Goal: Task Accomplishment & Management: Manage account settings

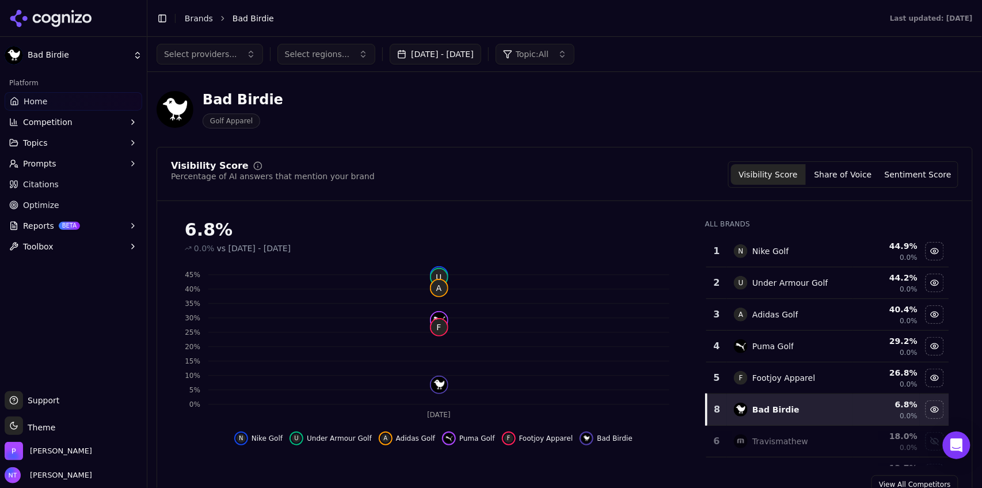
click at [59, 20] on icon at bounding box center [55, 20] width 9 height 13
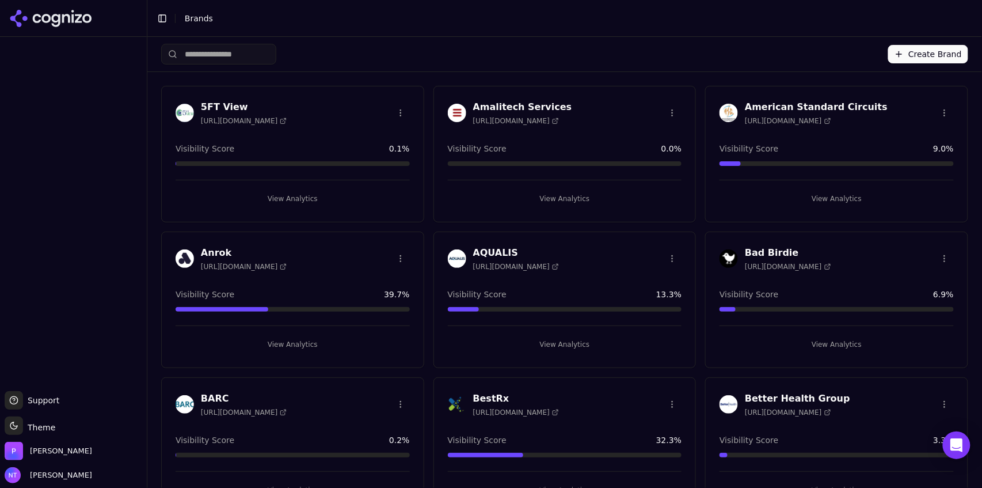
click at [927, 53] on button "Create Brand" at bounding box center [929, 54] width 80 height 18
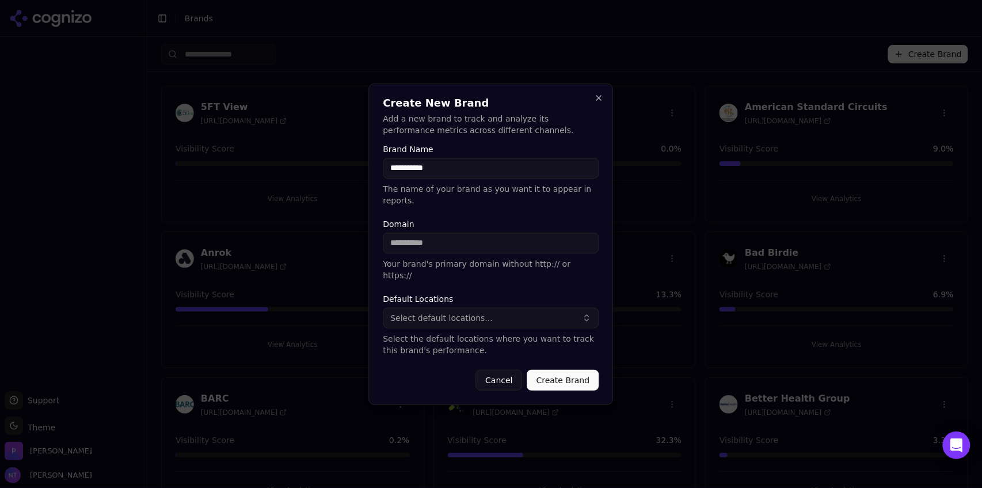
type input "**********"
click at [462, 317] on div "Default Locations Select default locations... Select the default locations wher…" at bounding box center [492, 325] width 216 height 61
click at [466, 312] on span "Select default locations..." at bounding box center [442, 318] width 102 height 12
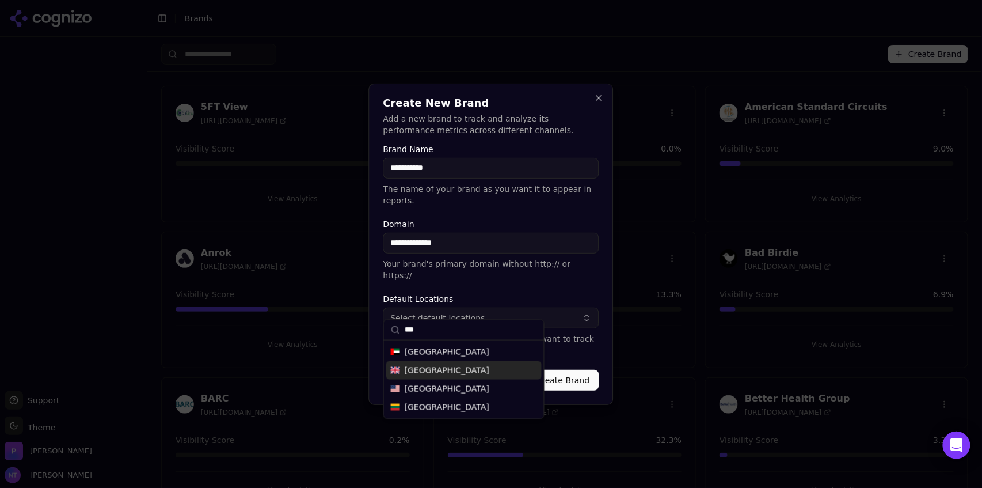
type input "***"
click at [445, 388] on span "United States" at bounding box center [447, 389] width 85 height 12
click at [578, 295] on label "Default Locations" at bounding box center [492, 299] width 216 height 8
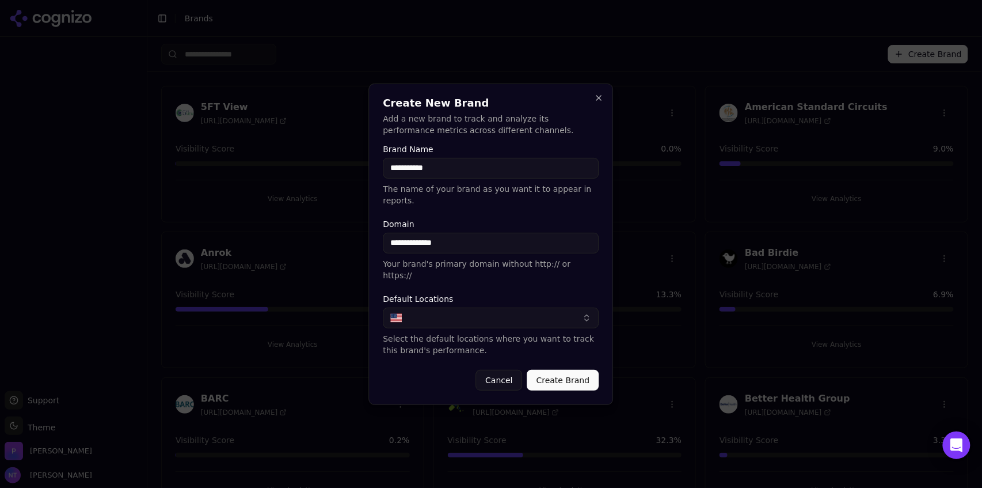
click at [563, 371] on button "Create Brand" at bounding box center [563, 380] width 72 height 21
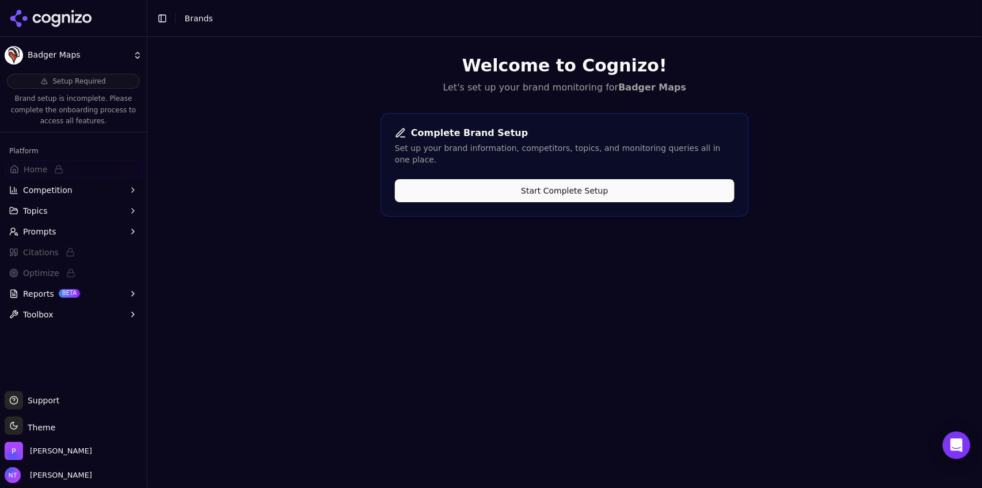
click at [564, 179] on button "Start Complete Setup" at bounding box center [565, 190] width 340 height 23
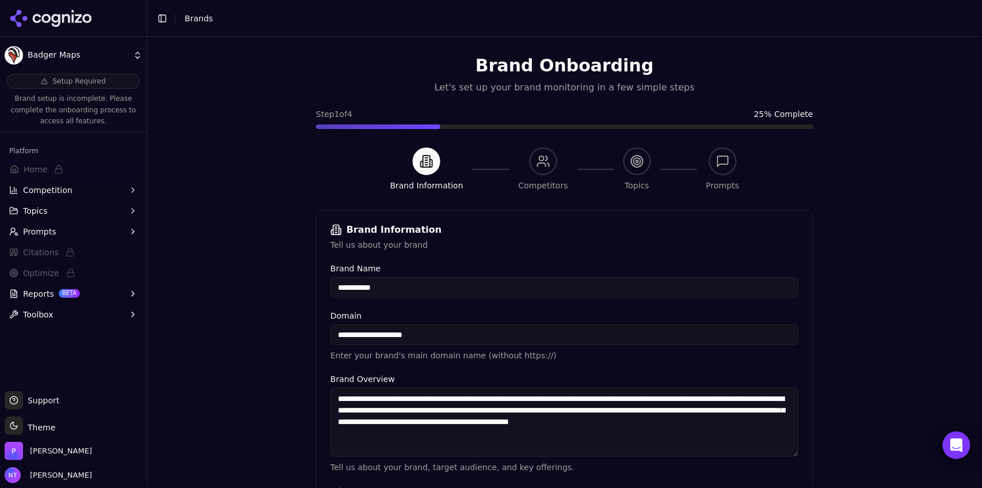
scroll to position [255, 0]
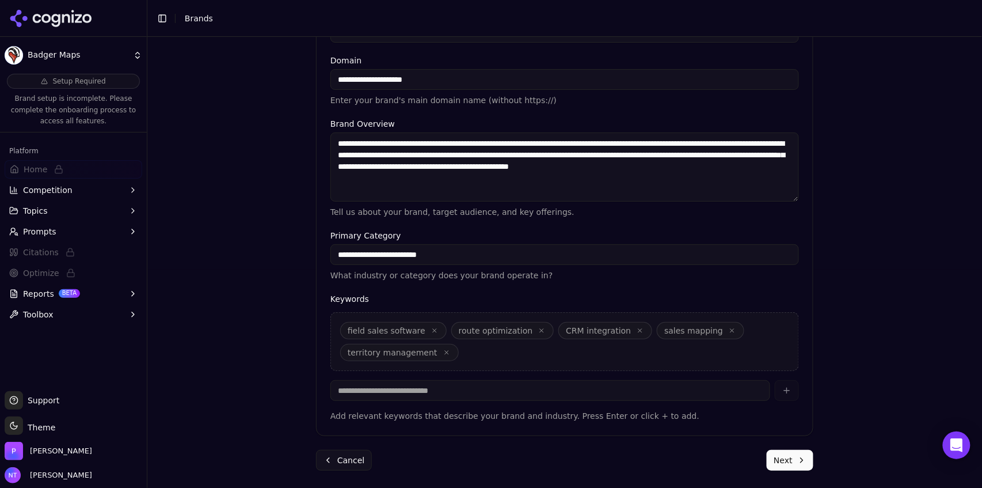
click at [788, 456] on button "Next" at bounding box center [790, 460] width 47 height 21
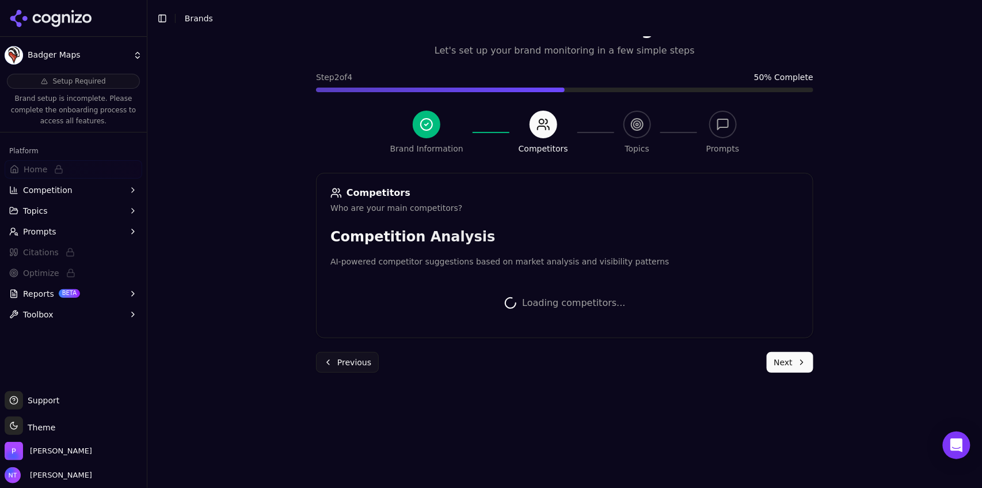
scroll to position [253, 0]
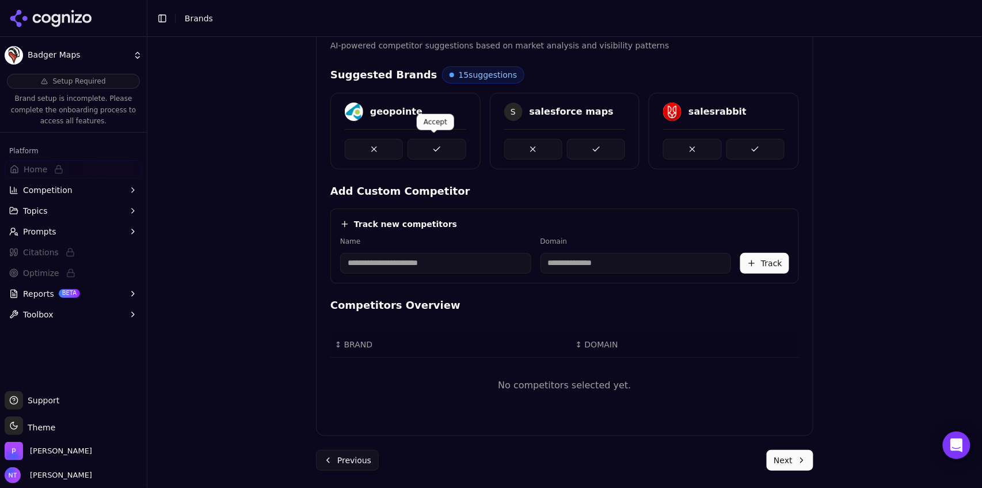
click at [432, 143] on button at bounding box center [437, 149] width 58 height 21
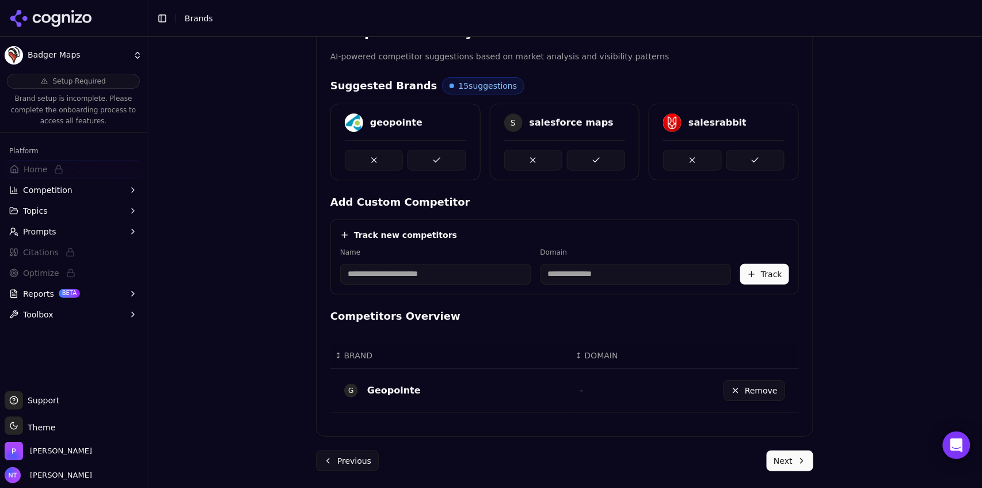
click at [432, 143] on div at bounding box center [406, 155] width 122 height 31
click at [434, 160] on button at bounding box center [437, 160] width 58 height 21
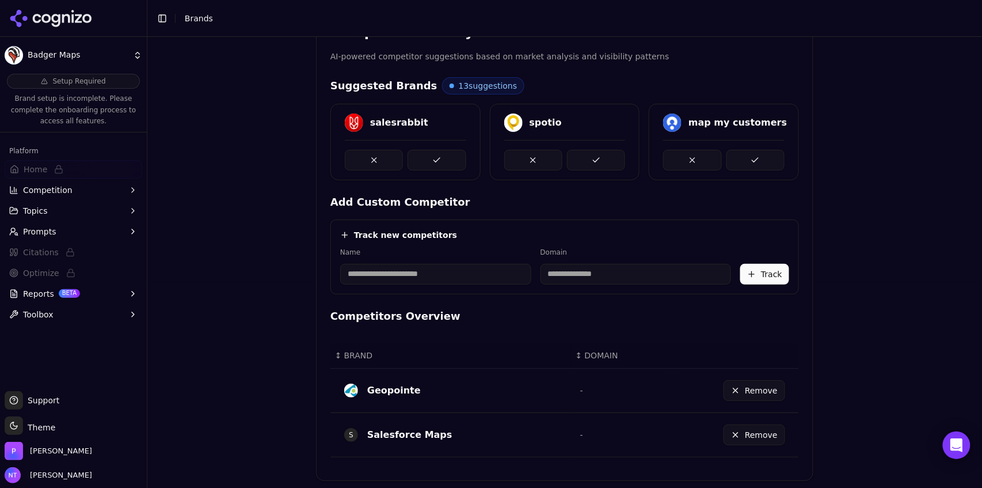
click at [434, 160] on button at bounding box center [437, 160] width 58 height 21
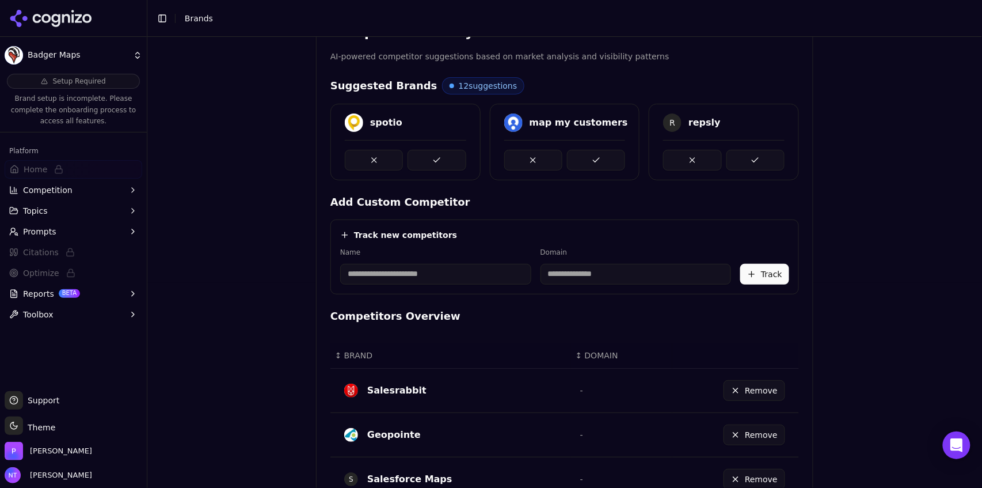
click at [434, 160] on button at bounding box center [437, 160] width 58 height 21
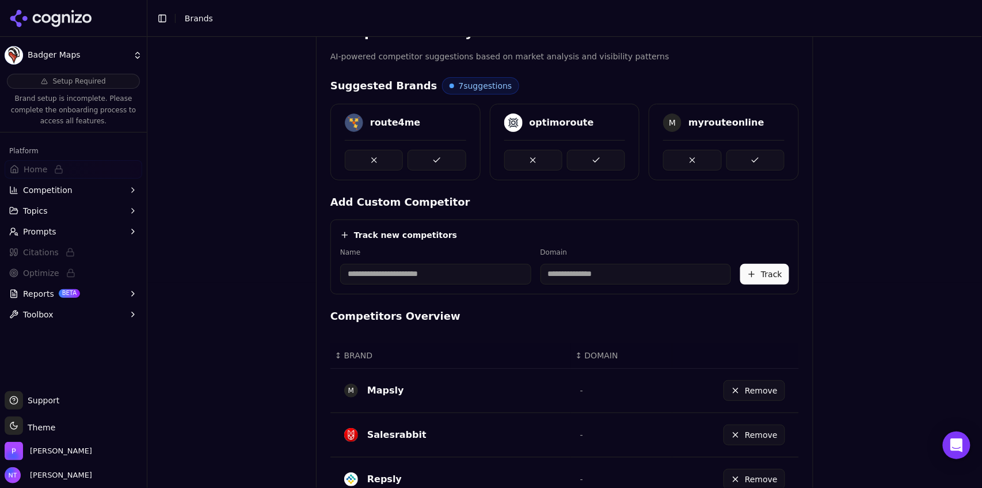
click at [434, 160] on button at bounding box center [437, 160] width 58 height 21
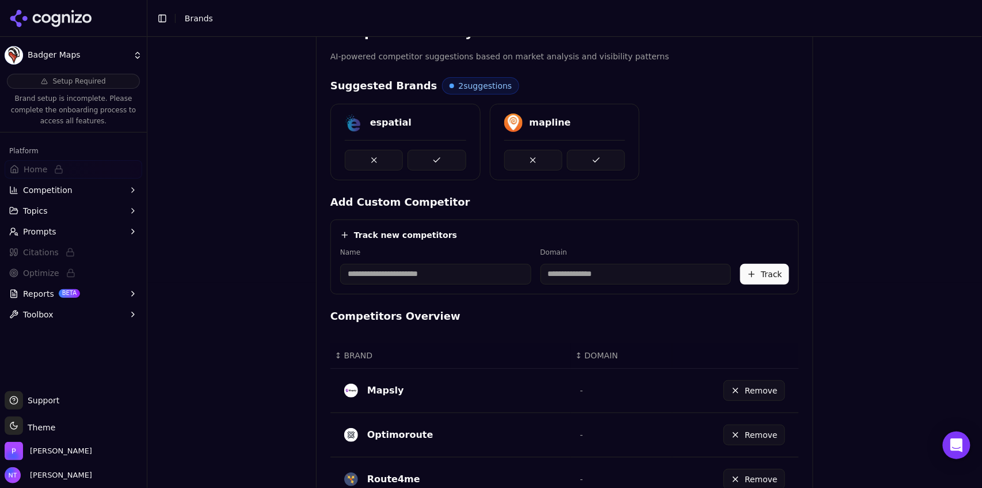
click at [434, 160] on button at bounding box center [437, 160] width 58 height 21
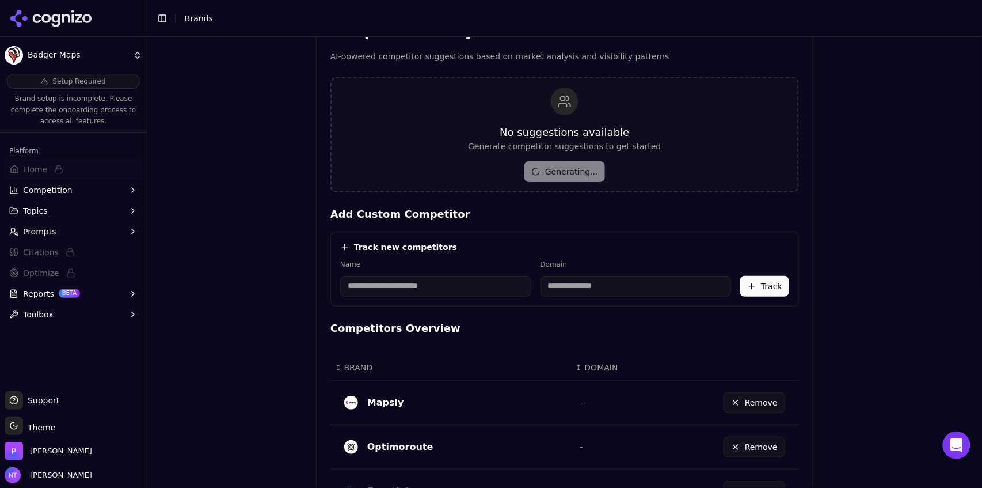
click at [413, 288] on input at bounding box center [435, 286] width 191 height 21
type input "******"
type input "**********"
click at [619, 248] on div "Track new competitors" at bounding box center [564, 247] width 449 height 12
click at [762, 280] on button "Track" at bounding box center [765, 286] width 49 height 21
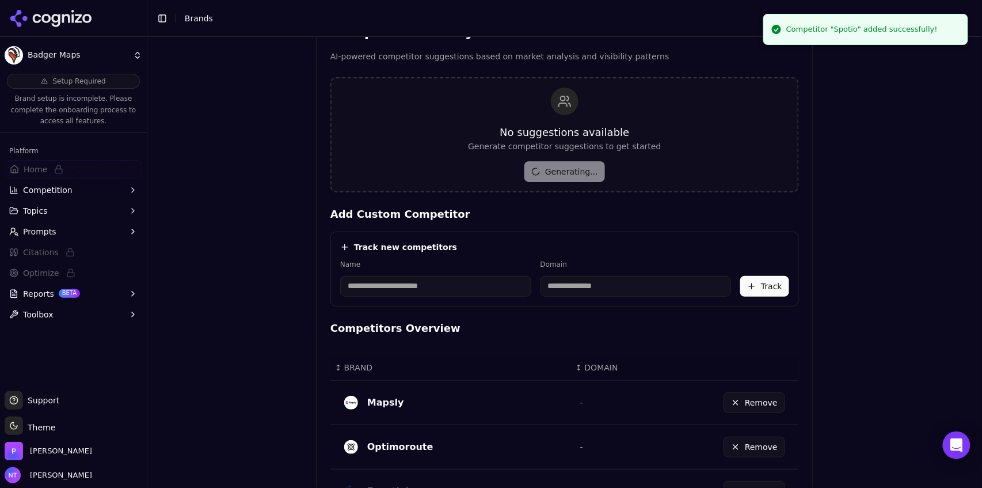
scroll to position [671, 0]
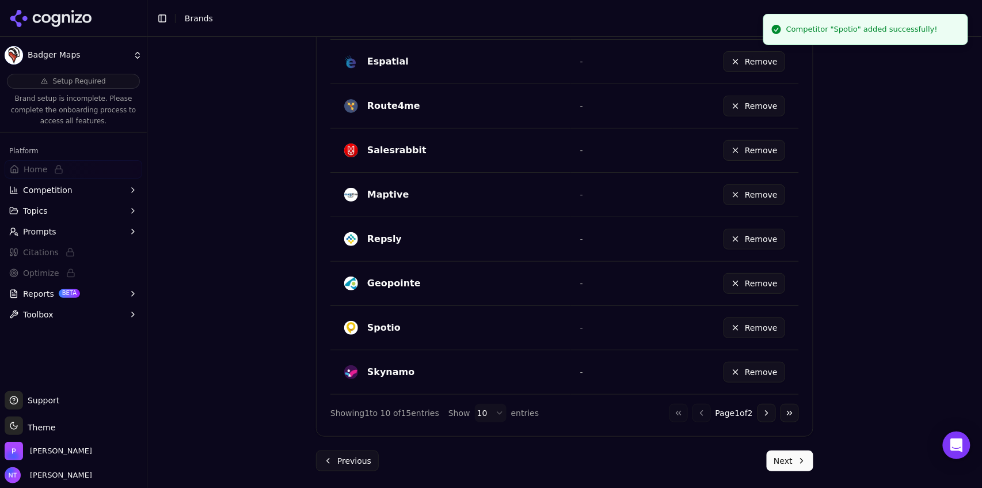
click at [770, 462] on button "Next" at bounding box center [790, 460] width 47 height 21
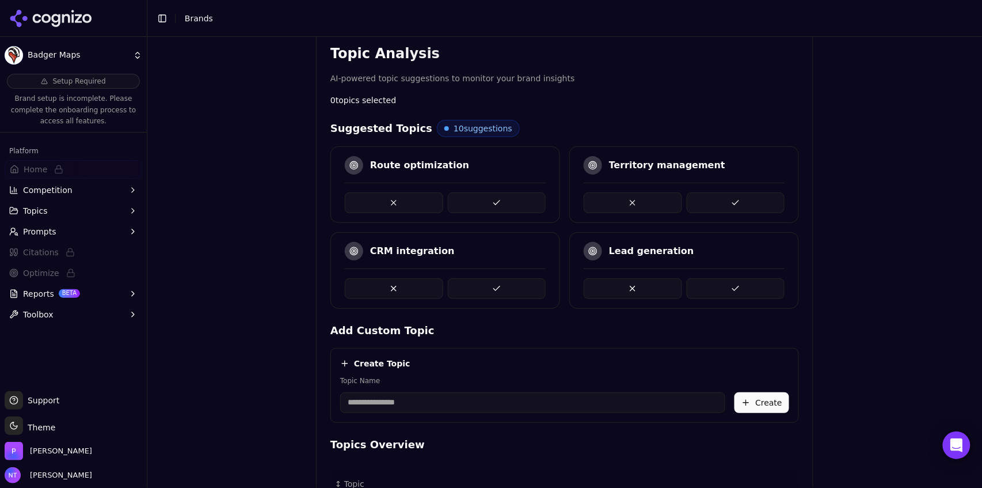
scroll to position [217, 0]
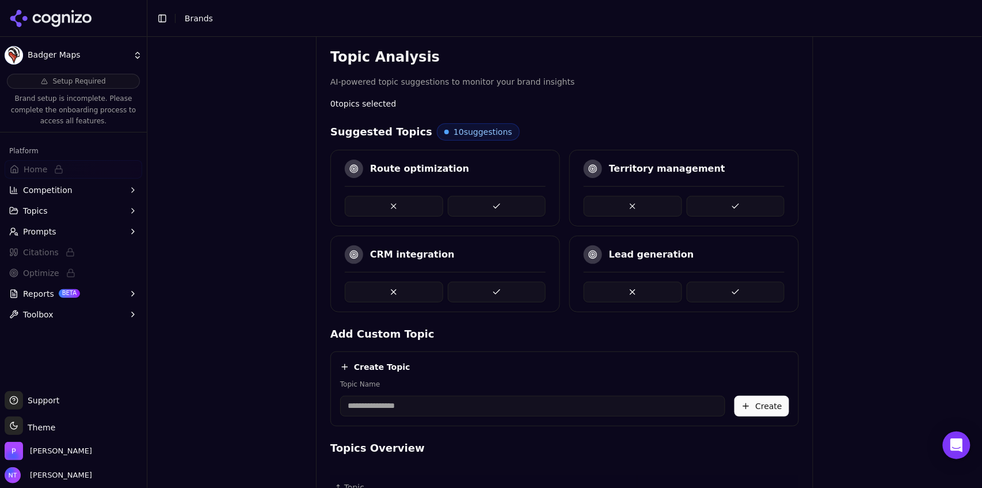
click at [723, 202] on button at bounding box center [736, 206] width 98 height 21
click at [705, 291] on button at bounding box center [736, 292] width 98 height 21
click at [407, 287] on button at bounding box center [394, 292] width 98 height 21
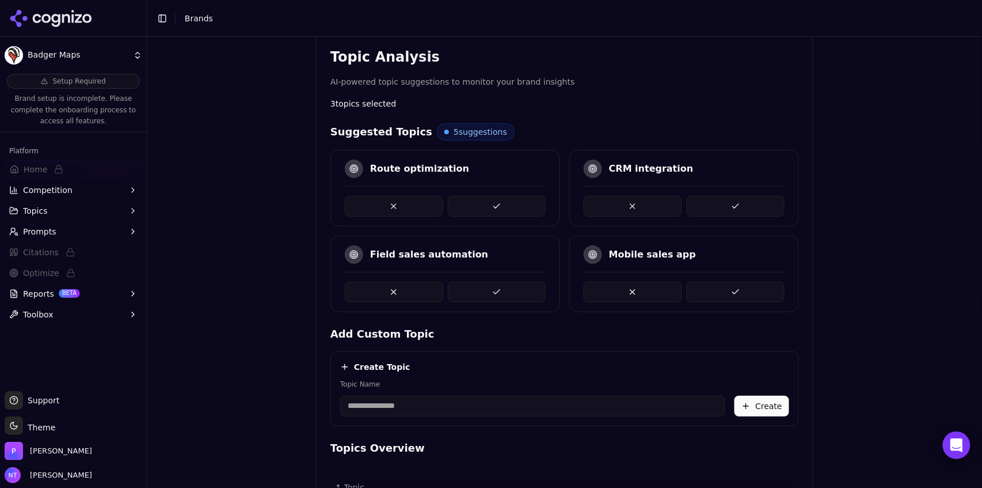
click at [403, 404] on input "Topic Name" at bounding box center [532, 406] width 385 height 21
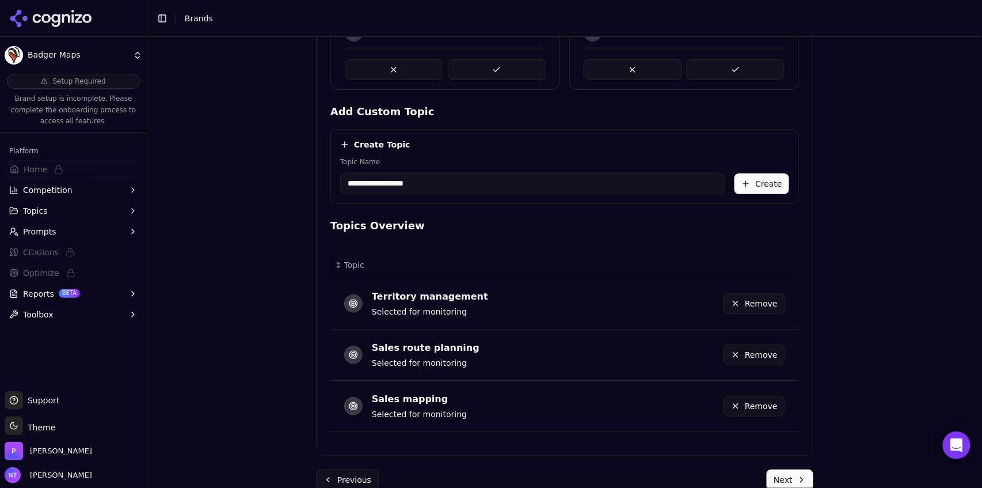
scroll to position [438, 0]
type input "**********"
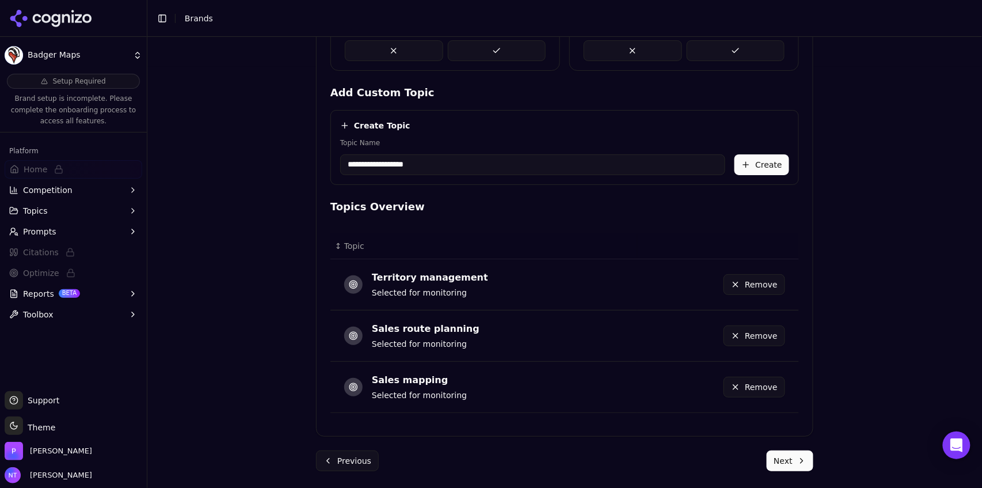
click at [789, 460] on button "Next" at bounding box center [790, 460] width 47 height 21
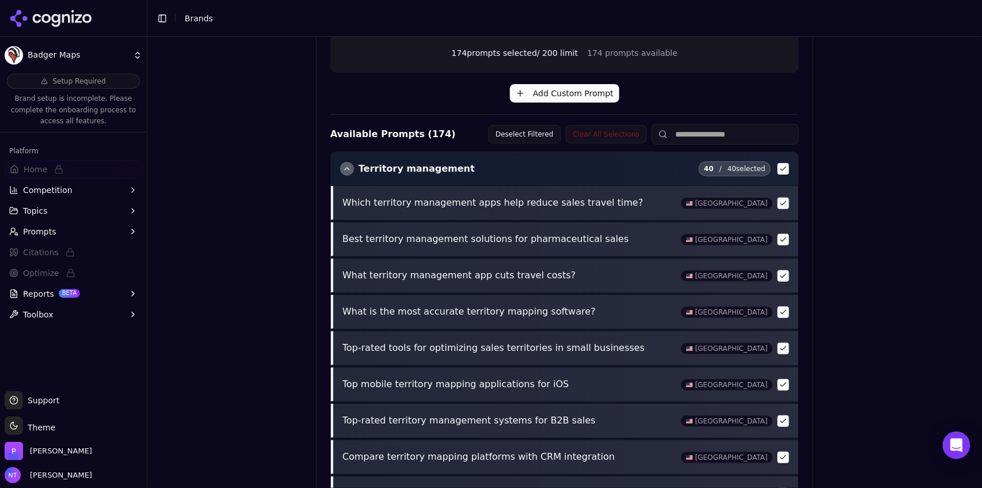
scroll to position [443, 0]
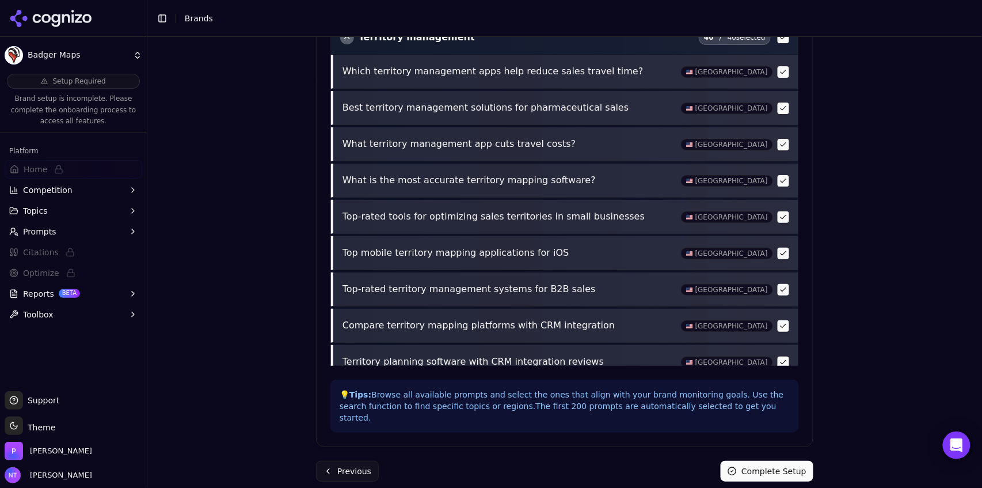
click at [769, 461] on button "Complete Setup" at bounding box center [767, 471] width 93 height 21
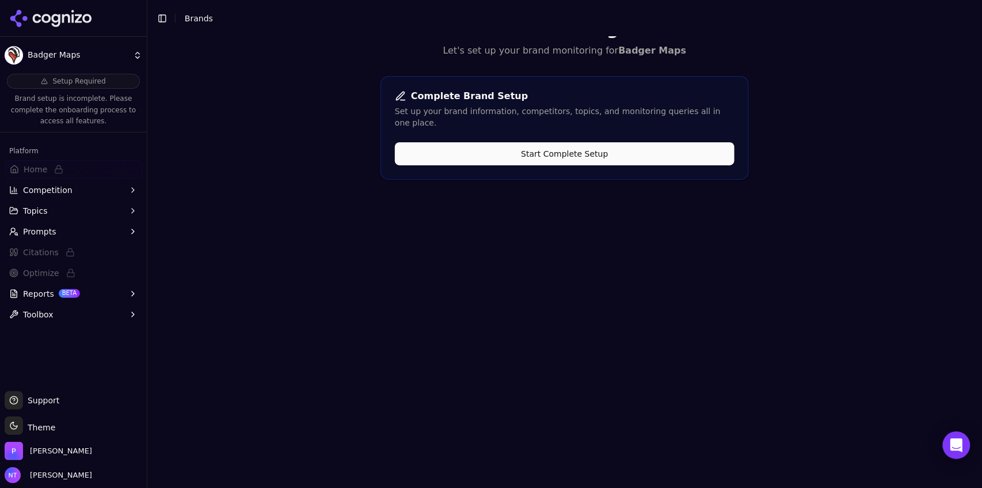
scroll to position [0, 0]
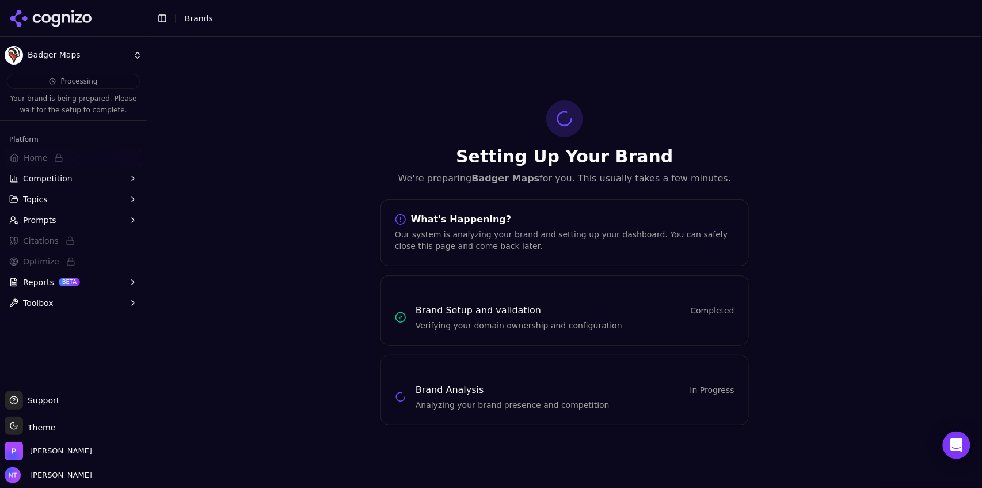
click at [163, 22] on button "Toggle Sidebar" at bounding box center [162, 18] width 16 height 16
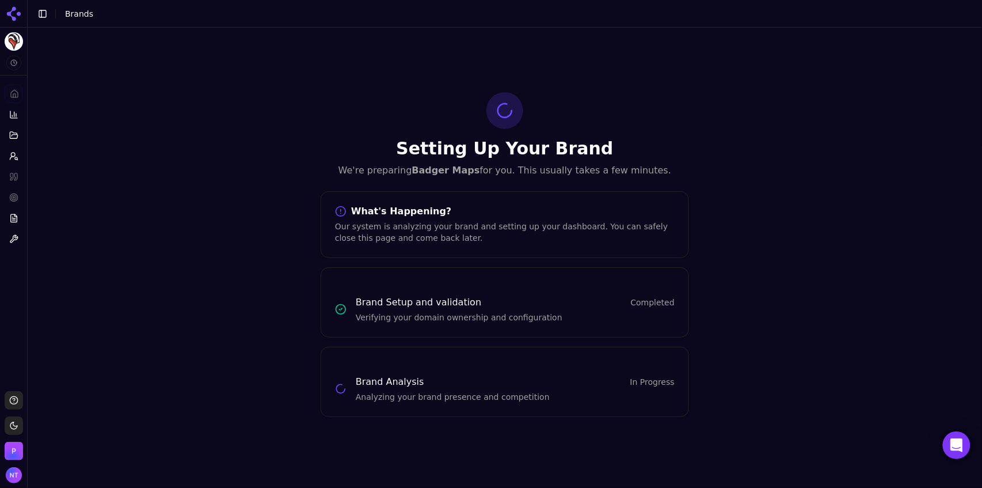
click at [45, 15] on button "Toggle Sidebar" at bounding box center [43, 14] width 16 height 16
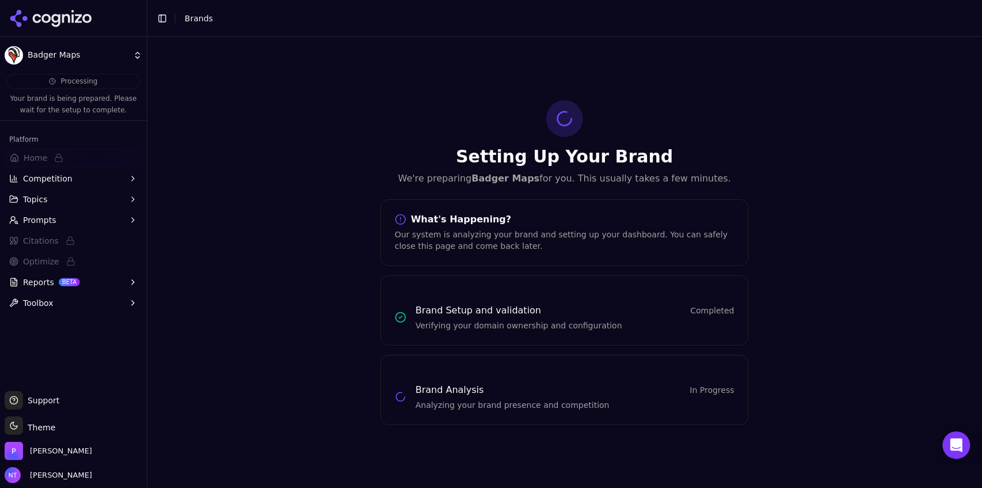
click at [90, 62] on html "Badger Maps Processing Your brand is being prepared. Please wait for the setup …" at bounding box center [491, 244] width 982 height 488
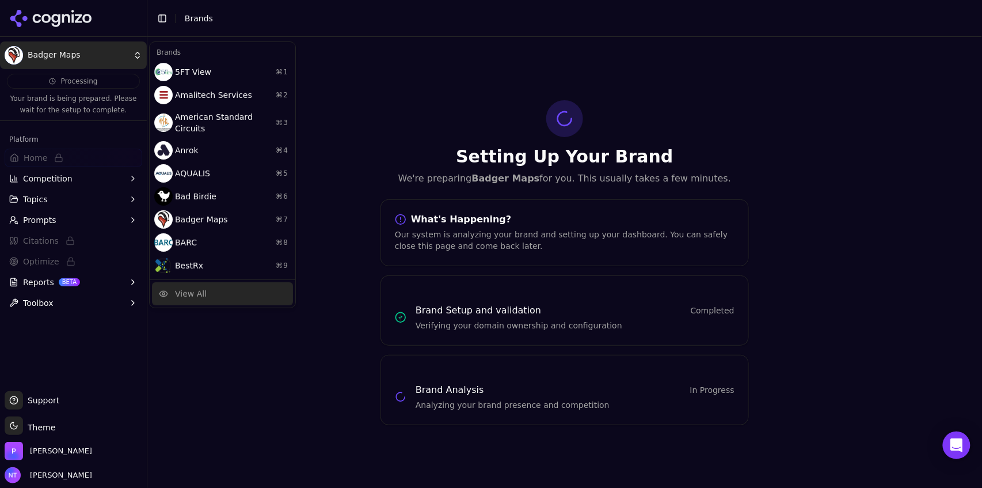
click at [180, 288] on div "View All" at bounding box center [191, 294] width 32 height 12
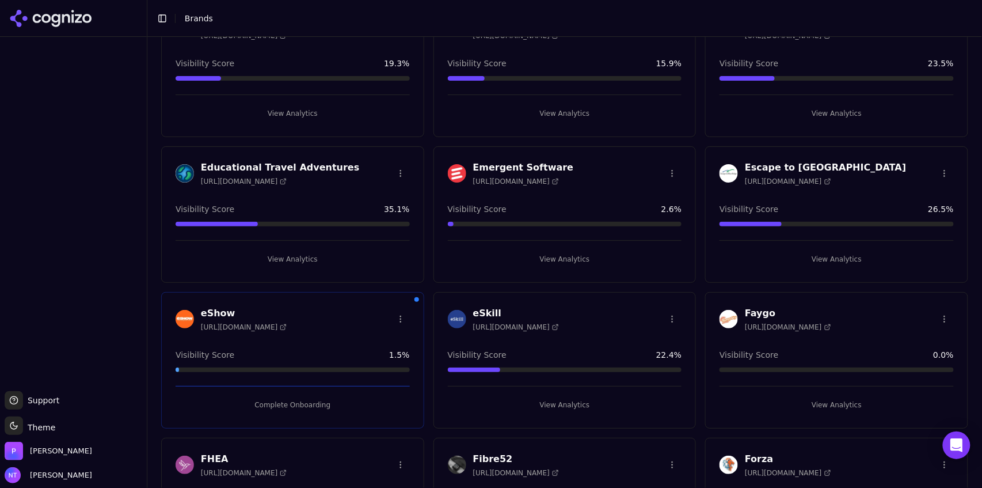
scroll to position [962, 0]
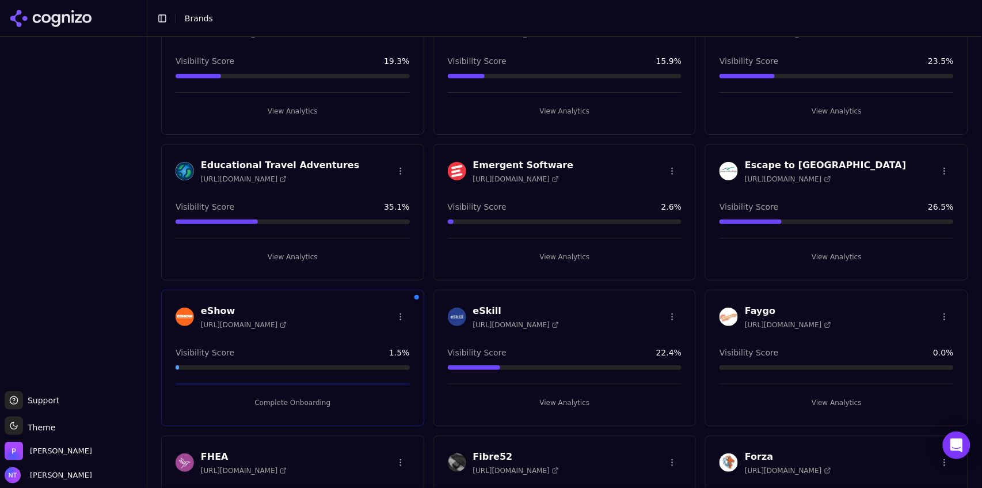
click at [824, 396] on button "View Analytics" at bounding box center [837, 402] width 234 height 18
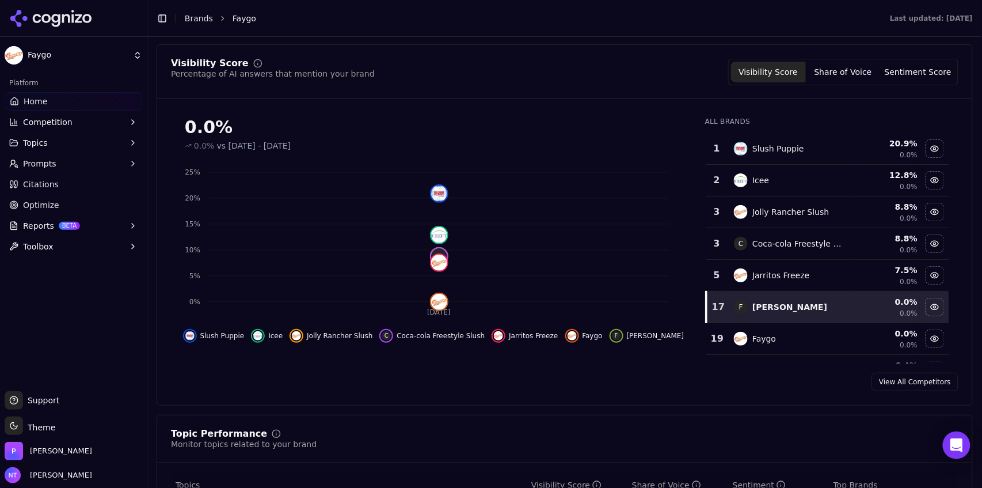
click at [202, 14] on link "Brands" at bounding box center [199, 18] width 28 height 9
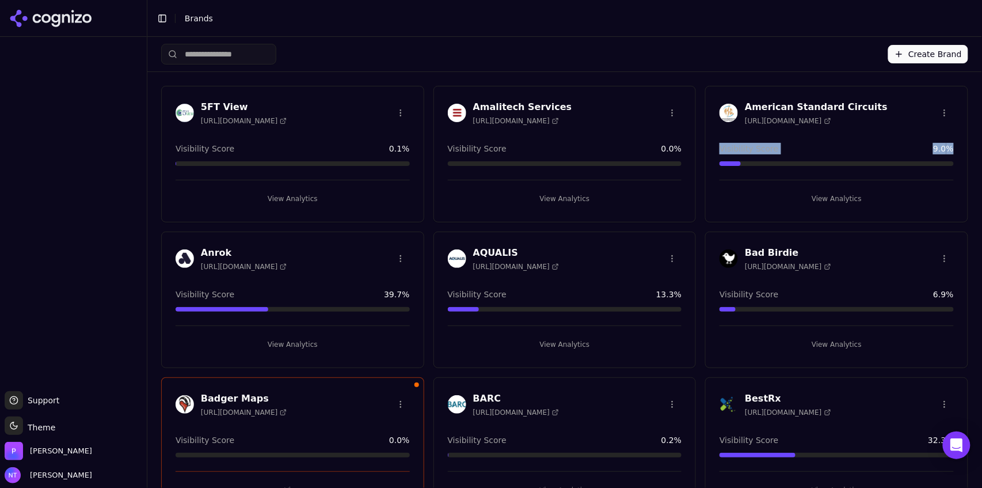
drag, startPoint x: 978, startPoint y: 98, endPoint x: 977, endPoint y: 169, distance: 71.4
click at [977, 169] on div "Create Brand 5FT View https://5ftview.com Visibility Score 0.1 % View Analytics…" at bounding box center [564, 262] width 835 height 451
click at [810, 48] on div "Create Brand" at bounding box center [564, 54] width 807 height 35
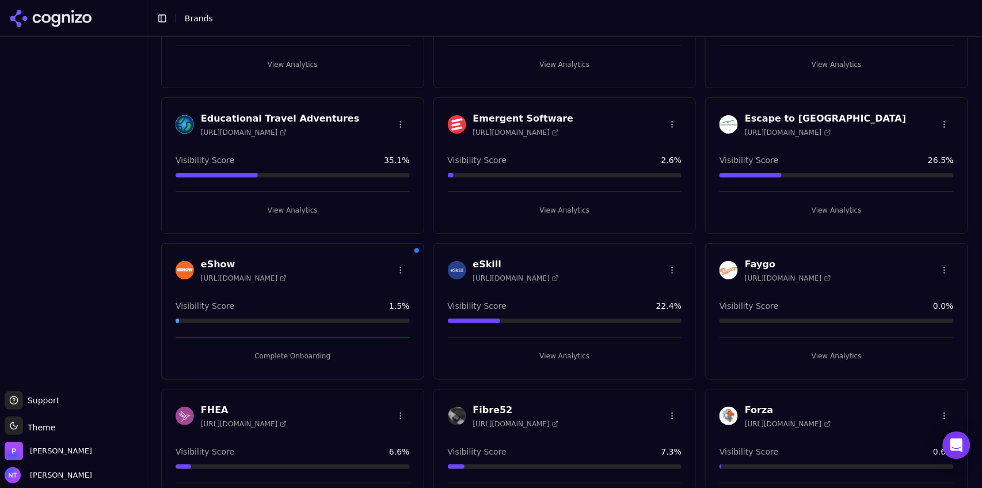
scroll to position [3336, 0]
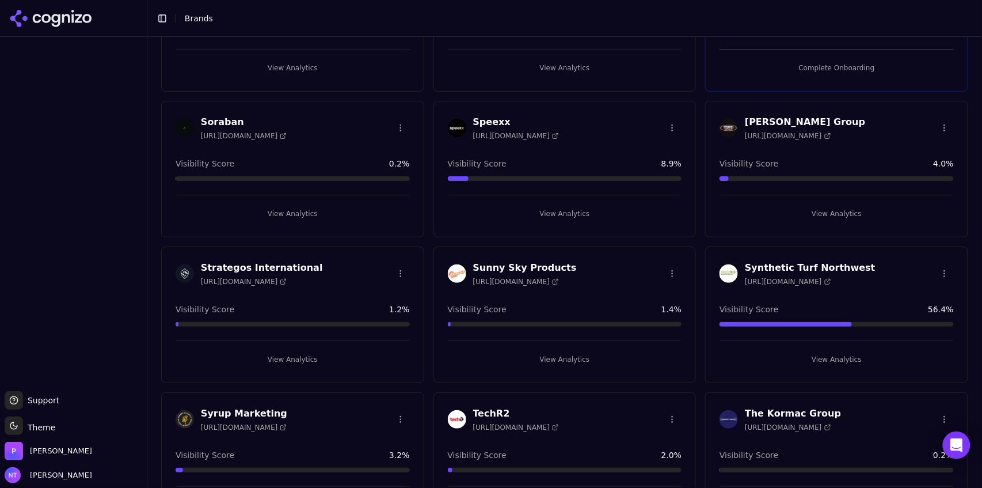
click at [549, 350] on button "View Analytics" at bounding box center [565, 359] width 234 height 18
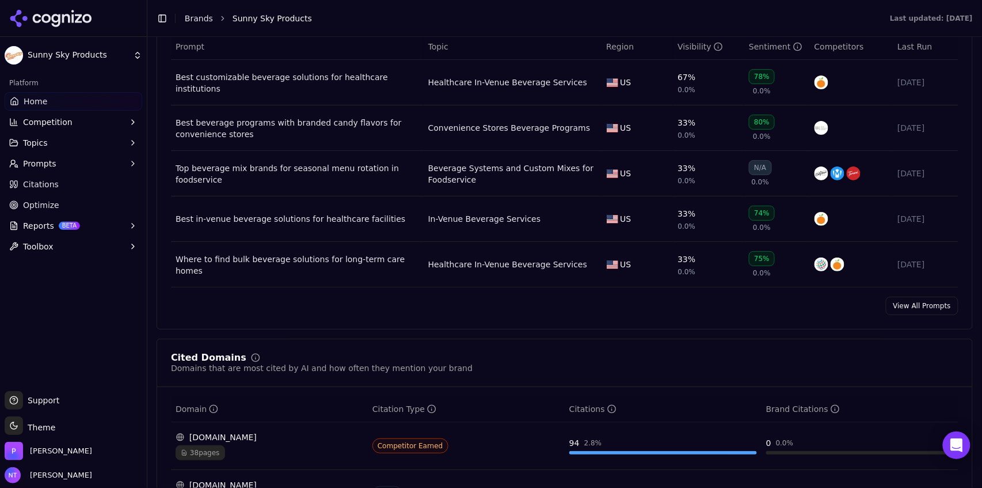
scroll to position [1235, 0]
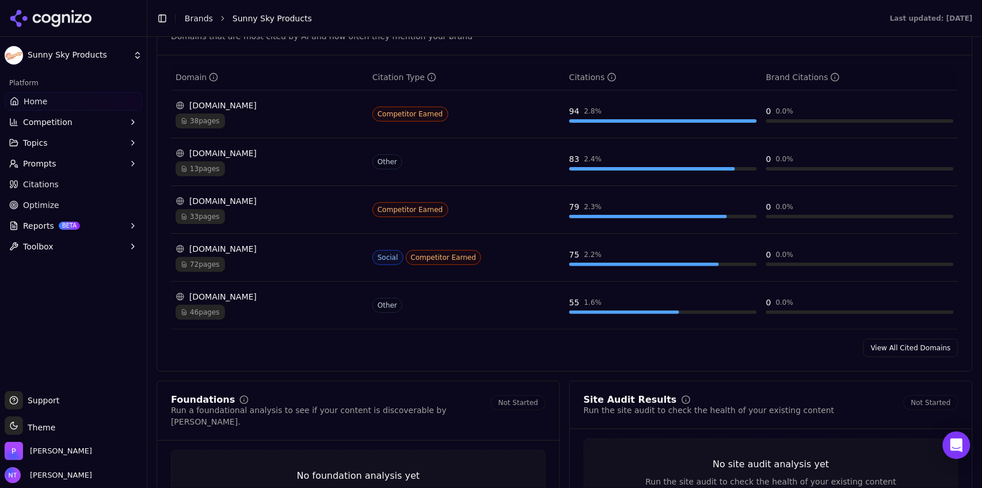
click at [235, 305] on div "google.com 46 pages" at bounding box center [270, 305] width 188 height 29
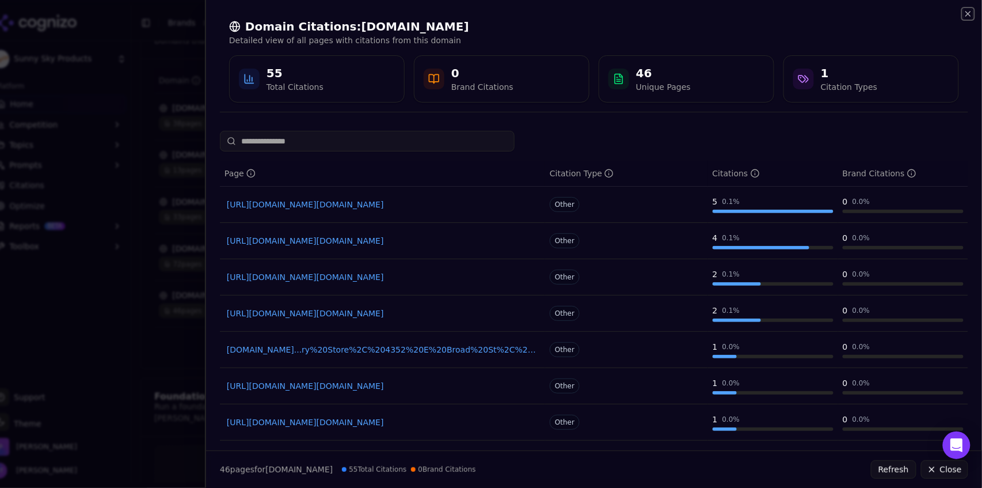
click at [969, 15] on icon "button" at bounding box center [968, 13] width 9 height 9
click at [969, 15] on div "Domain Citations: google.com Detailed view of all pages with citations from thi…" at bounding box center [593, 244] width 777 height 488
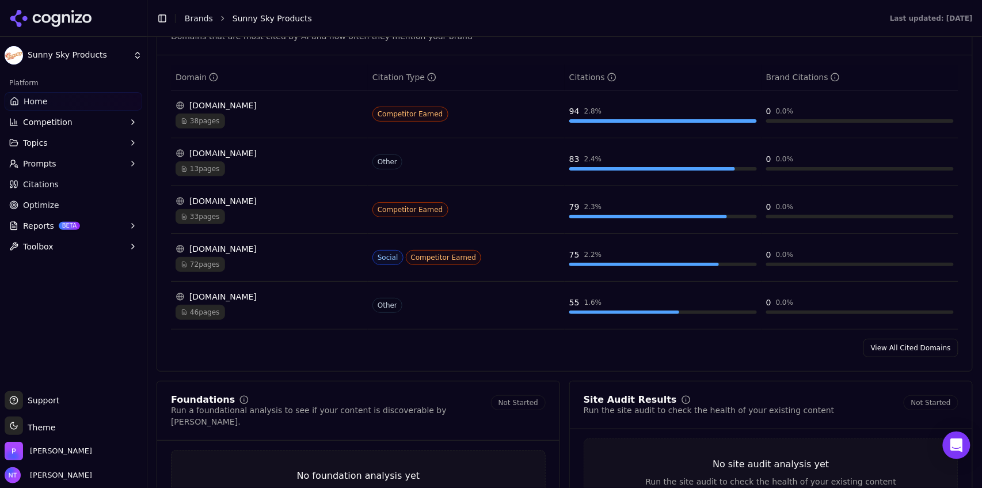
click at [310, 119] on div "38 pages" at bounding box center [270, 120] width 188 height 15
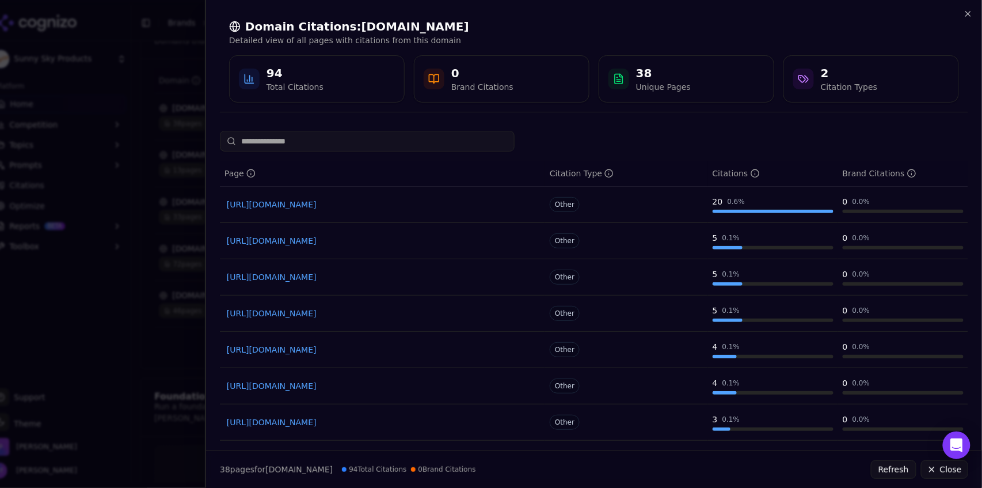
click at [476, 205] on link "https://fbdfrozen.com/frozen-beverage-program-industry/convenience-stores" at bounding box center [383, 205] width 312 height 12
click at [969, 12] on icon "button" at bounding box center [968, 13] width 9 height 9
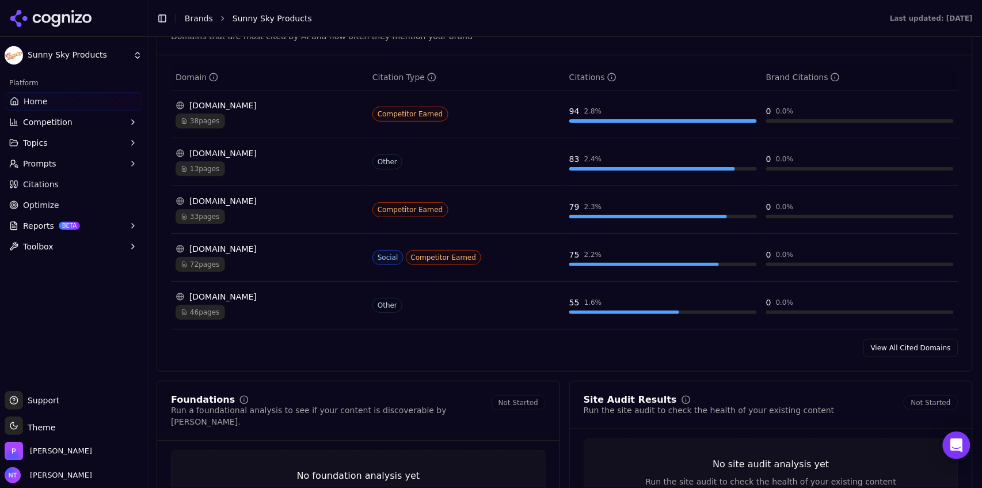
click at [73, 123] on button "Competition" at bounding box center [74, 122] width 138 height 18
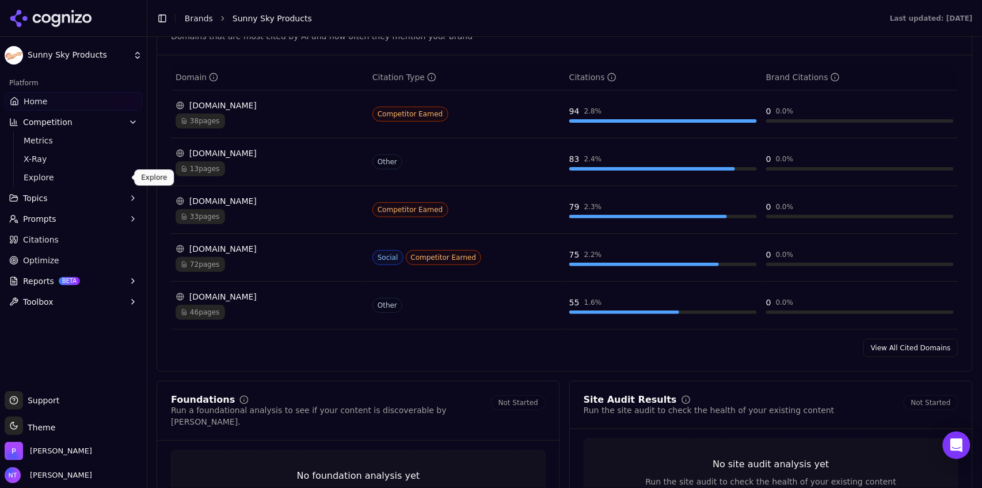
click at [75, 177] on span "Explore" at bounding box center [74, 178] width 100 height 12
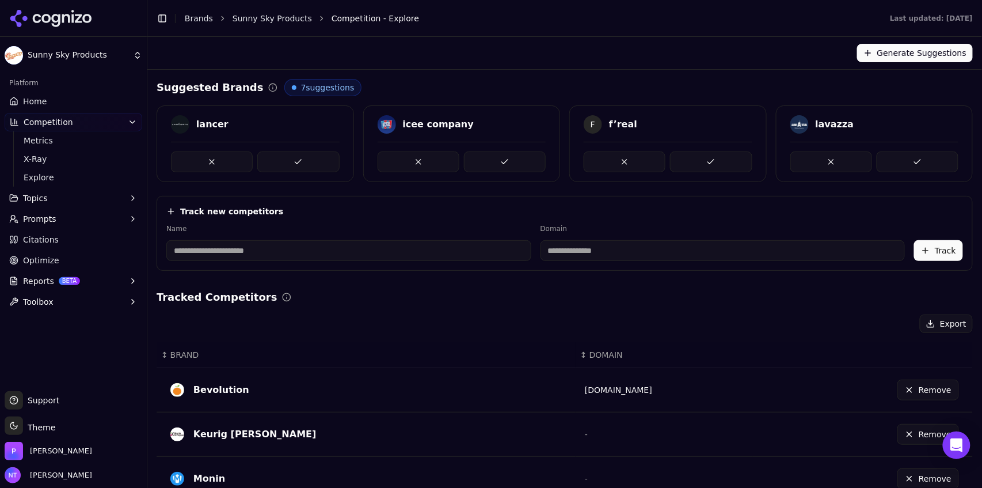
click at [575, 253] on input at bounding box center [723, 250] width 365 height 21
paste input "**********"
drag, startPoint x: 553, startPoint y: 252, endPoint x: 460, endPoint y: 255, distance: 93.9
click at [460, 255] on div "**********" at bounding box center [564, 242] width 797 height 37
drag, startPoint x: 561, startPoint y: 250, endPoint x: 829, endPoint y: 280, distance: 269.4
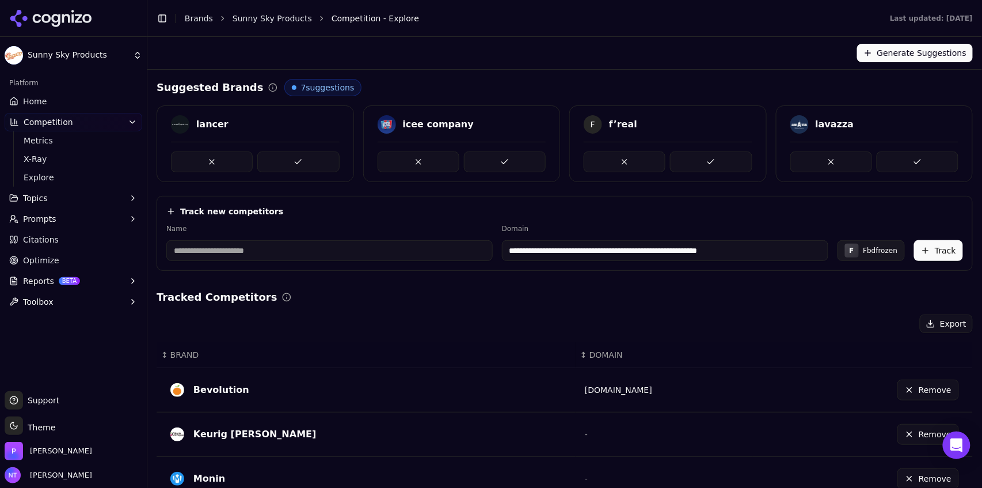
click at [829, 280] on div "**********" at bounding box center [565, 459] width 817 height 760
type input "**********"
click at [230, 250] on input at bounding box center [329, 250] width 326 height 21
type input "*"
type input "**********"
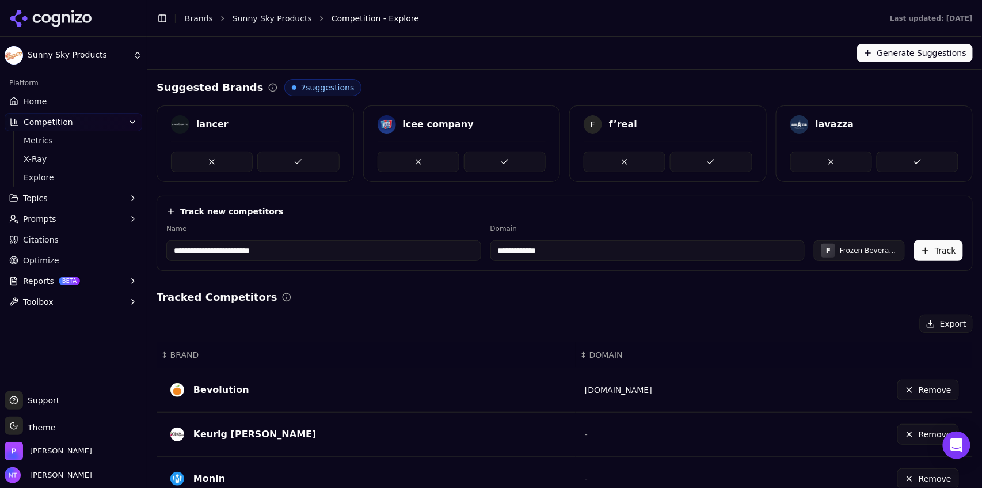
click at [932, 254] on button "Track" at bounding box center [938, 250] width 49 height 21
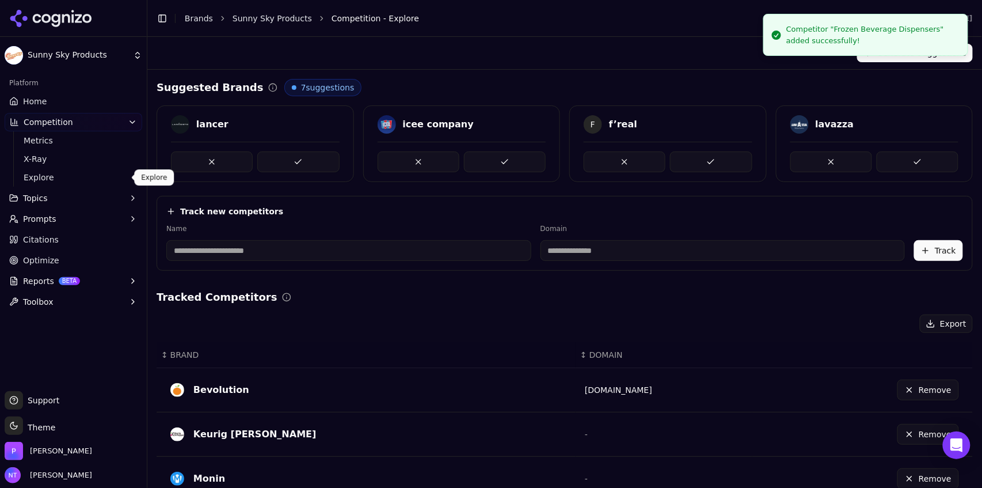
click at [40, 177] on span "Explore" at bounding box center [74, 178] width 100 height 12
click at [249, 18] on link "Sunny Sky Products" at bounding box center [272, 19] width 79 height 12
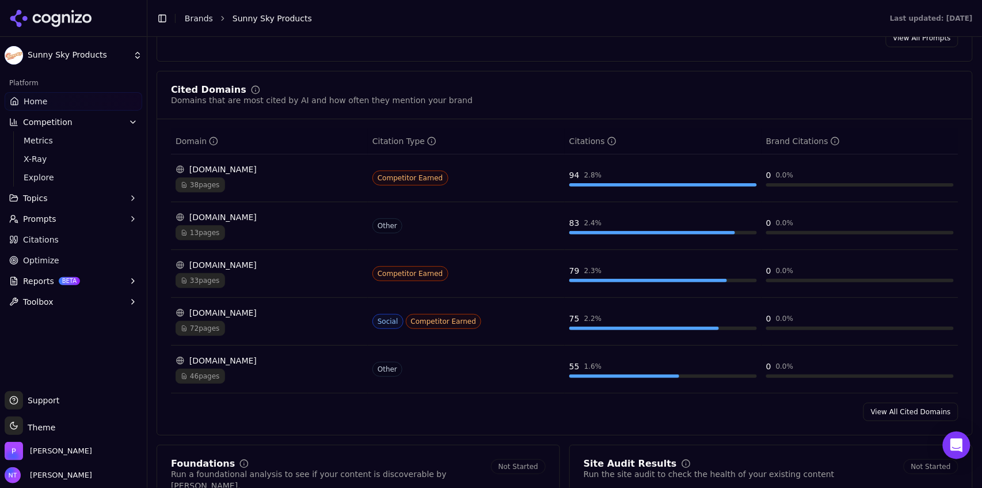
scroll to position [1172, 0]
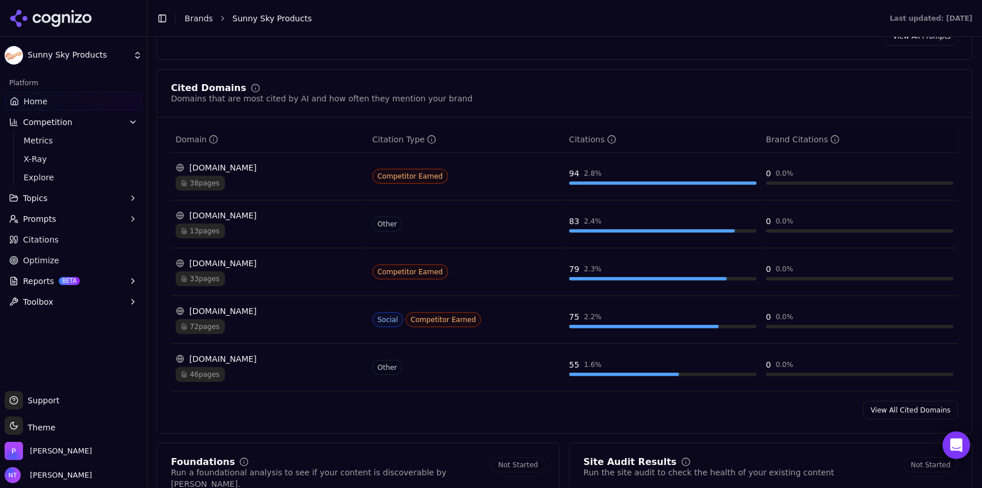
click at [894, 409] on link "View All Cited Domains" at bounding box center [911, 410] width 95 height 18
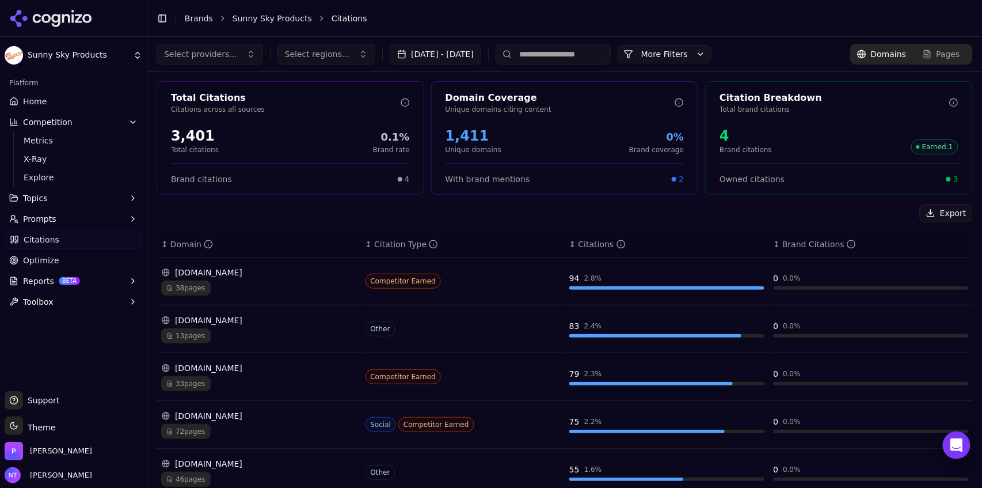
click at [545, 64] on input at bounding box center [553, 54] width 115 height 21
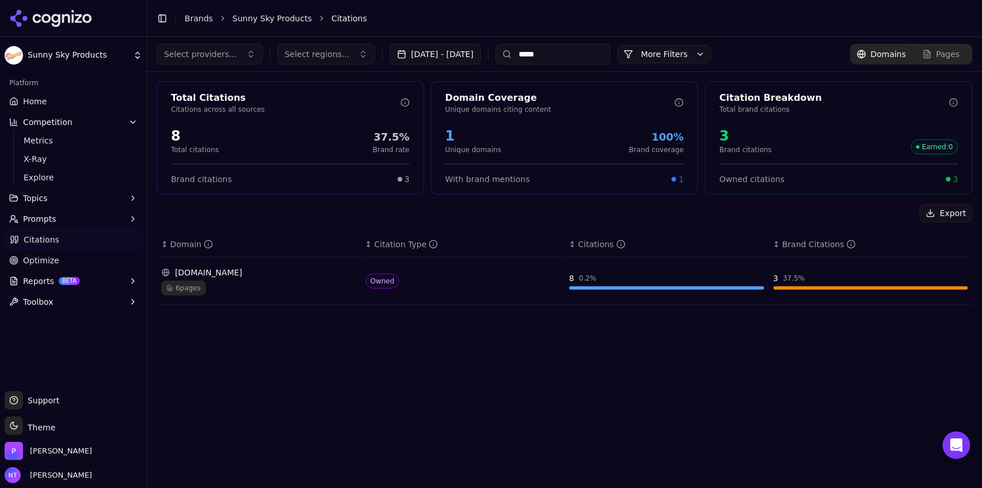
click at [290, 290] on div "6 pages" at bounding box center [258, 287] width 195 height 15
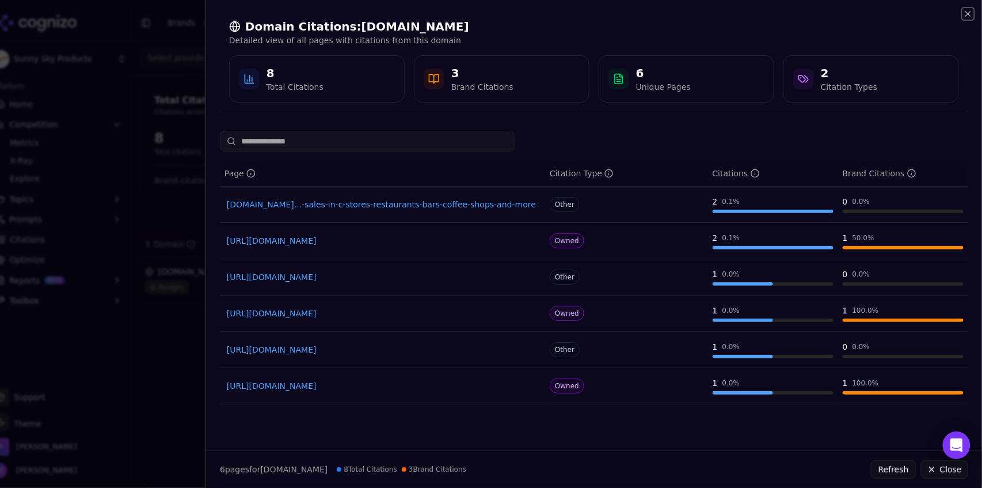
click at [965, 14] on icon "button" at bounding box center [968, 13] width 9 height 9
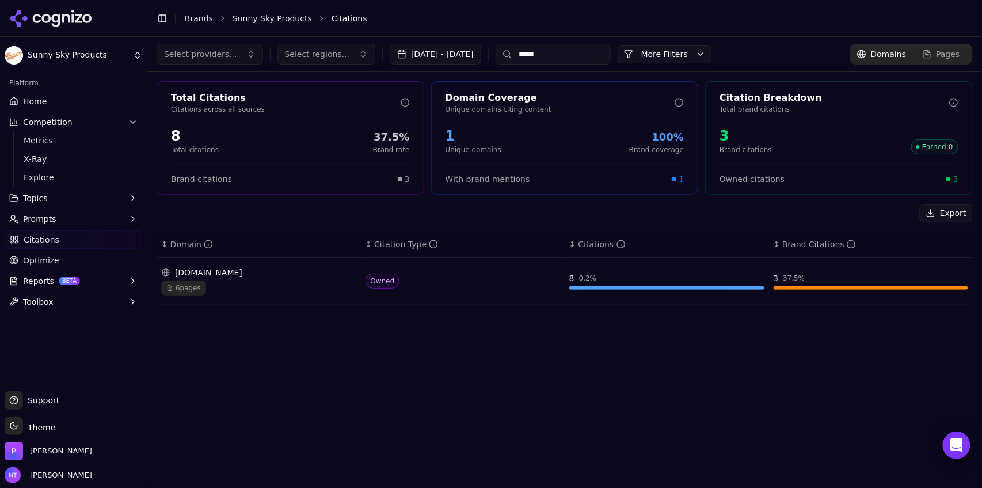
click at [562, 55] on input "*****" at bounding box center [553, 54] width 115 height 21
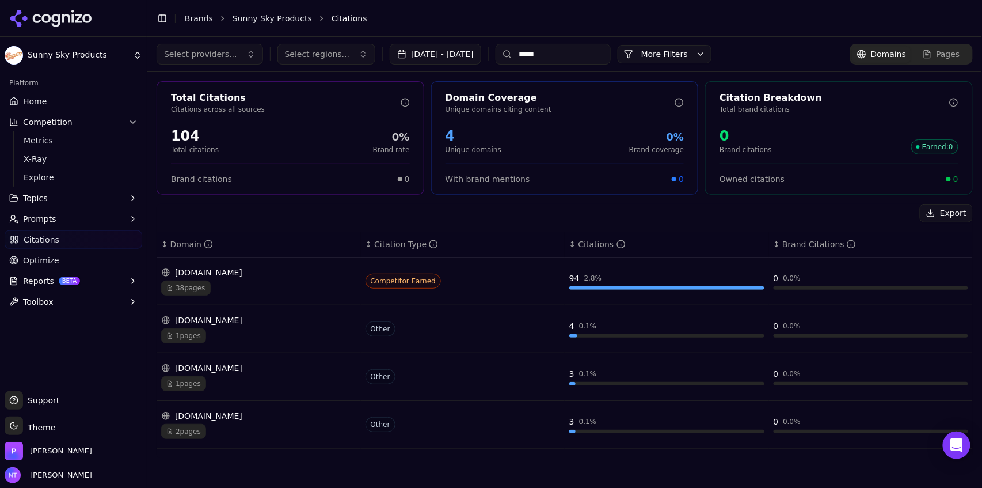
type input "*****"
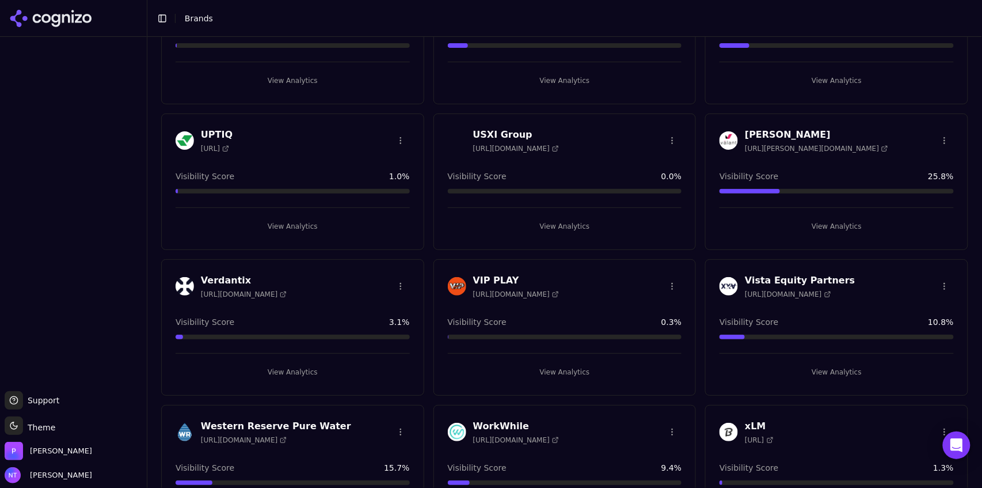
scroll to position [4084, 0]
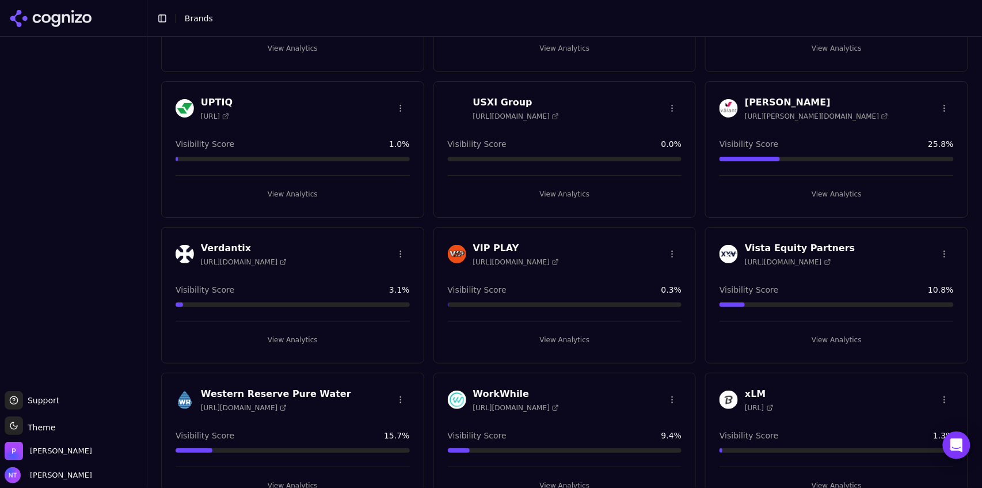
click at [846, 336] on button "View Analytics" at bounding box center [837, 340] width 234 height 18
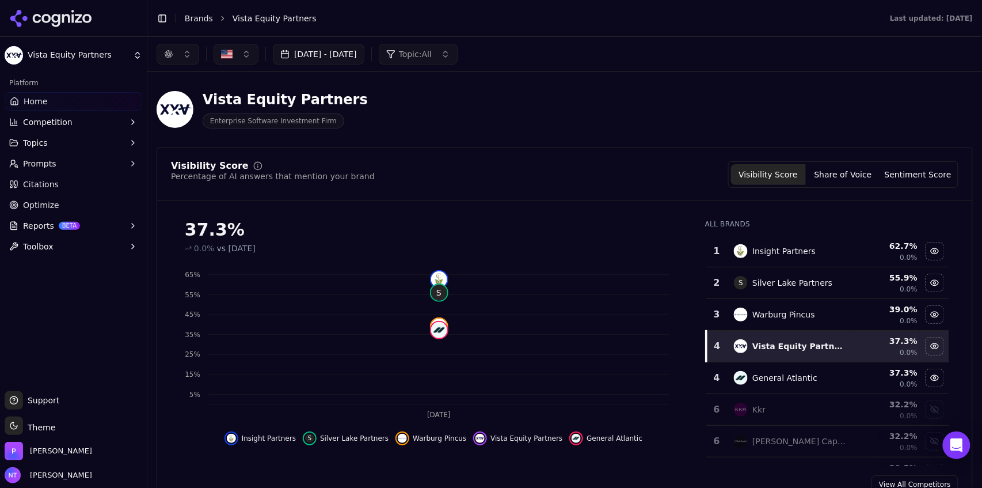
click at [165, 13] on button "Toggle Sidebar" at bounding box center [162, 18] width 16 height 16
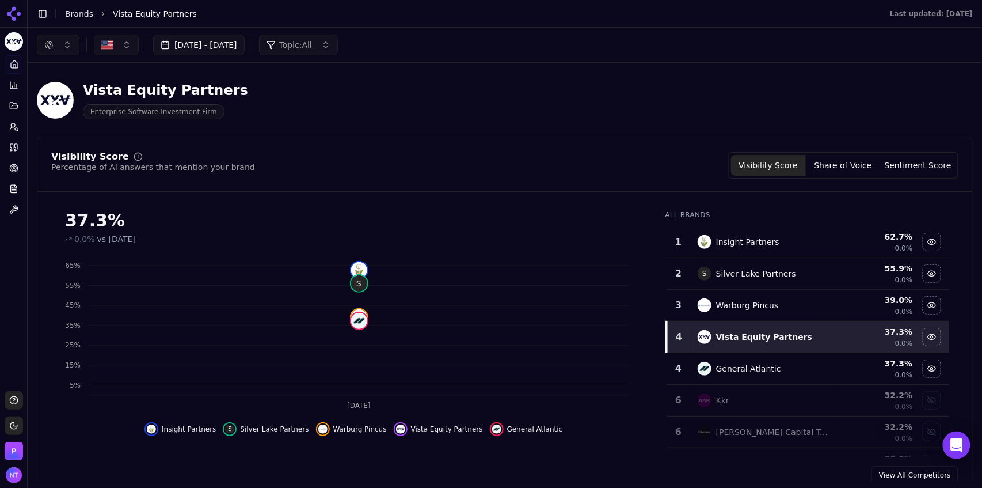
click at [245, 41] on button "Oct 02, 2025 - Oct 02, 2025" at bounding box center [199, 45] width 92 height 21
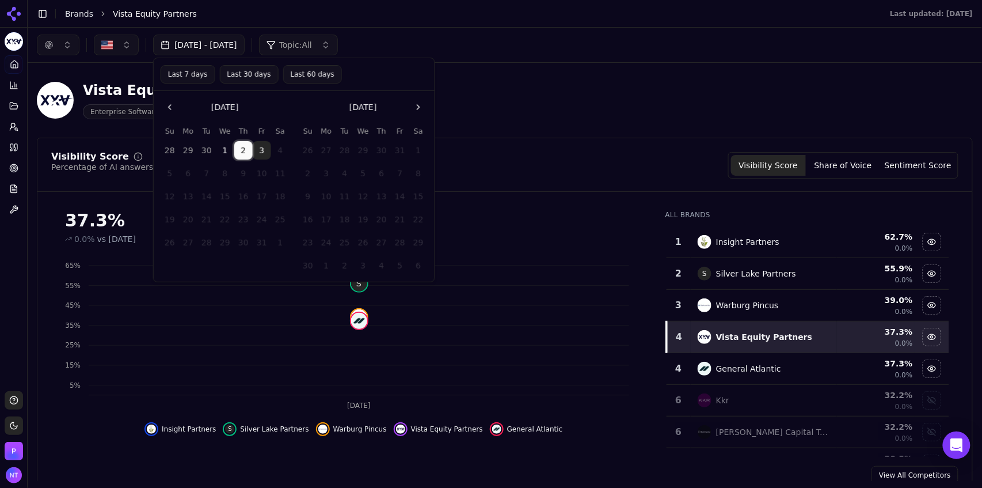
click at [242, 150] on button "2" at bounding box center [243, 150] width 18 height 18
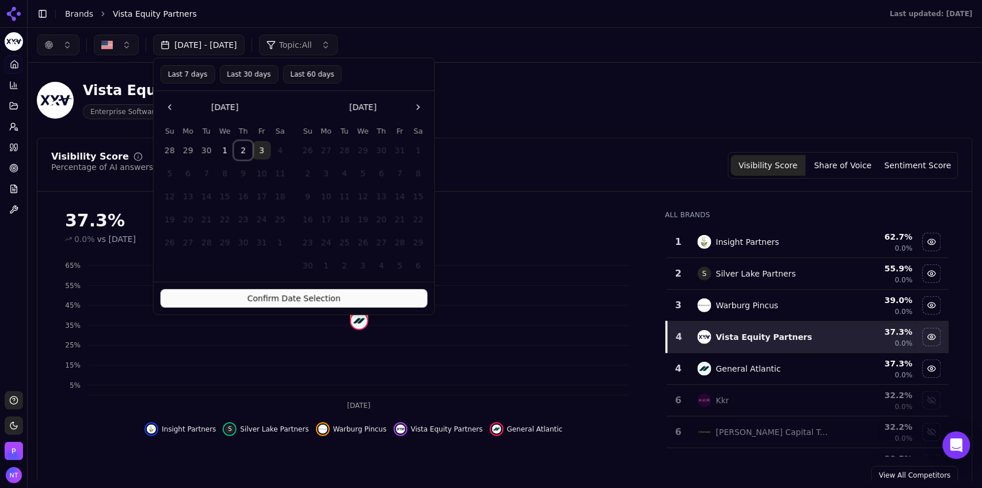
click at [259, 158] on button "3" at bounding box center [262, 150] width 18 height 18
click at [296, 305] on button "Confirm Date Selection" at bounding box center [294, 298] width 267 height 18
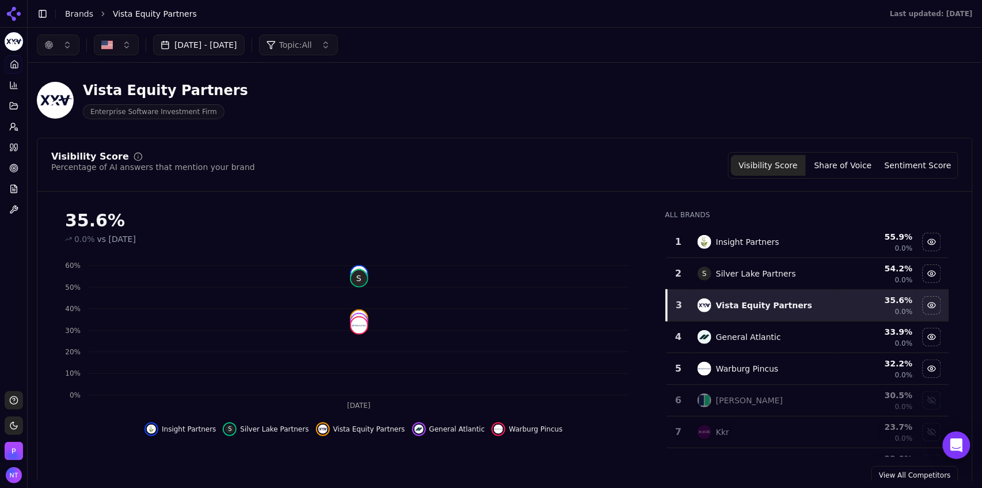
click at [204, 46] on button "Oct 03, 2025 - Oct 03, 2025" at bounding box center [199, 45] width 92 height 21
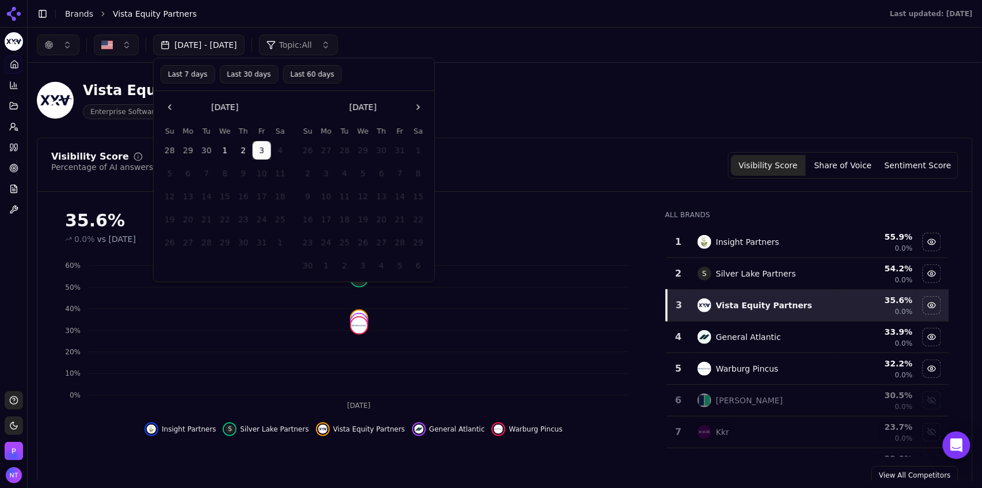
click at [240, 152] on button "2" at bounding box center [243, 150] width 18 height 18
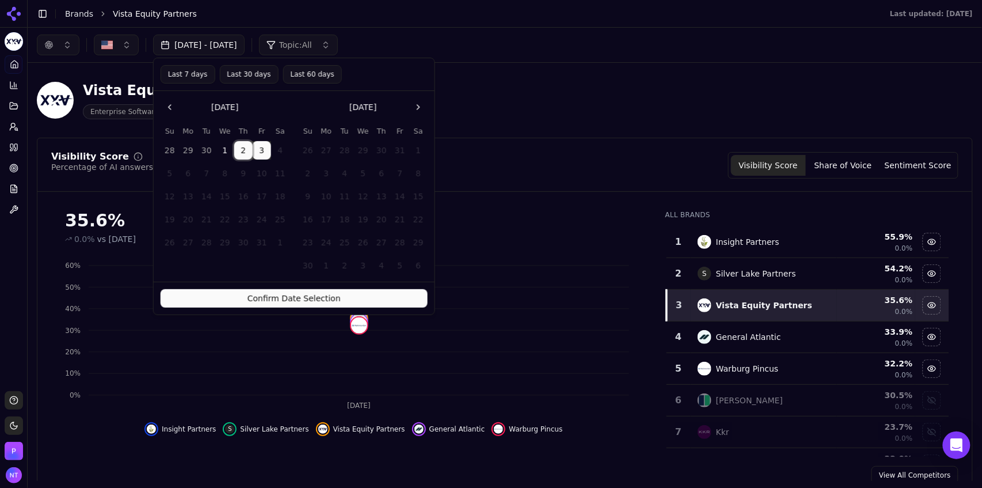
click at [240, 152] on button "2" at bounding box center [243, 150] width 18 height 18
click at [256, 156] on button "3" at bounding box center [262, 150] width 18 height 18
click at [307, 299] on button "Confirm Date Selection" at bounding box center [294, 298] width 267 height 18
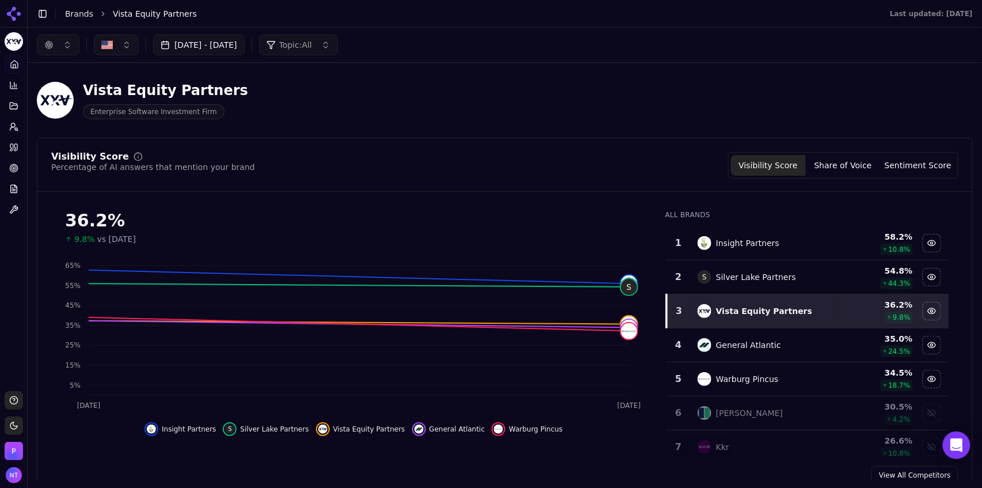
click at [54, 43] on button "button" at bounding box center [58, 45] width 43 height 21
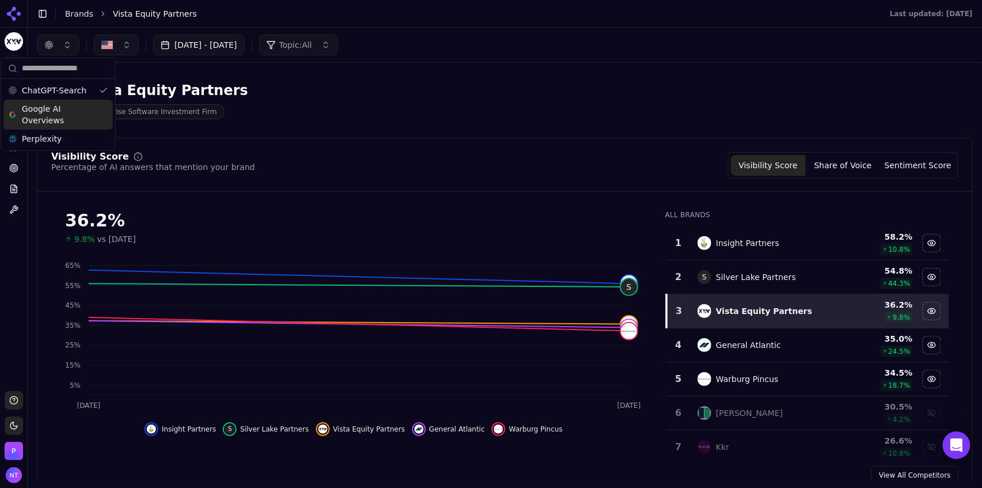
click at [48, 112] on span "Google AI Overviews" at bounding box center [58, 114] width 73 height 23
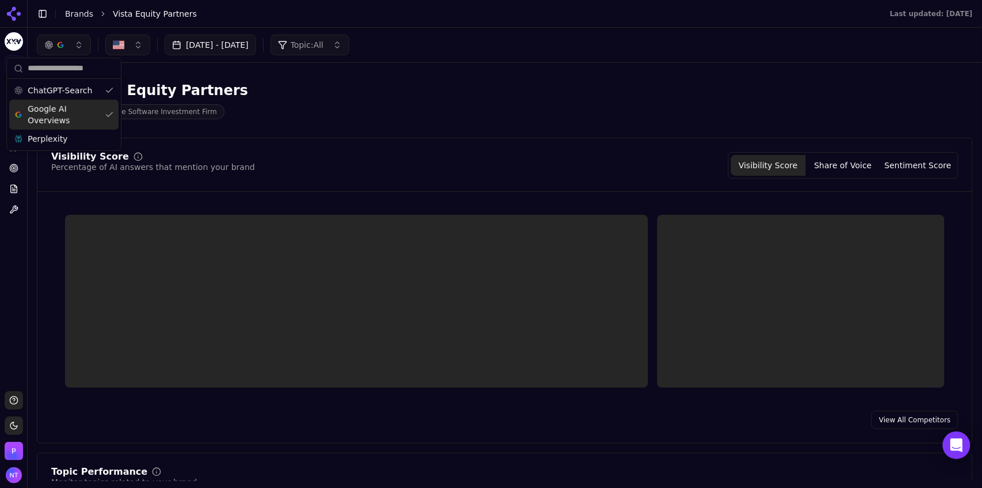
click at [46, 141] on span "Perplexity" at bounding box center [48, 139] width 40 height 12
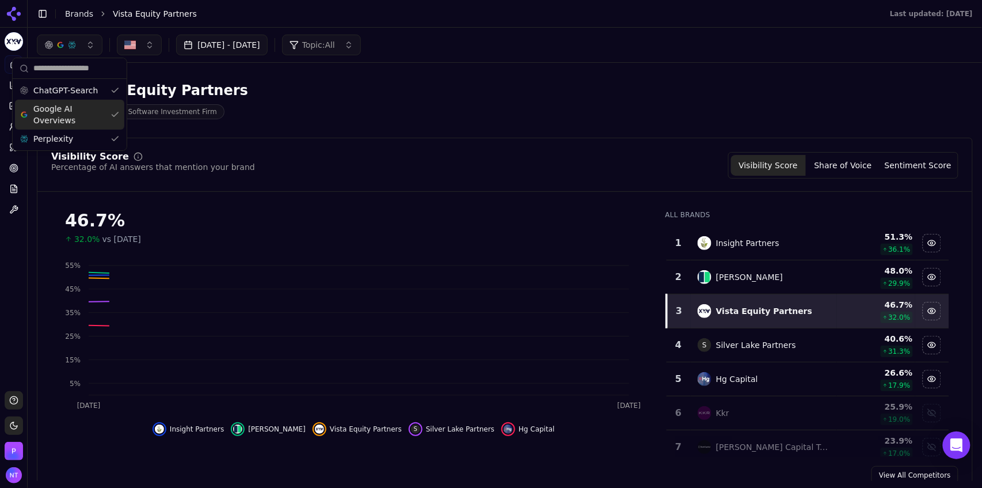
click at [477, 36] on div "Oct 02, 2025 - Oct 03, 2025 Topic: All" at bounding box center [505, 45] width 936 height 21
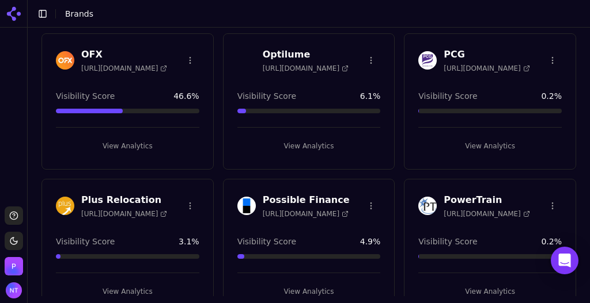
scroll to position [2710, 0]
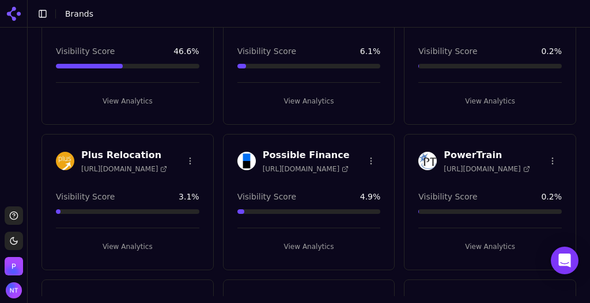
click at [312, 238] on button "View Analytics" at bounding box center [308, 247] width 143 height 18
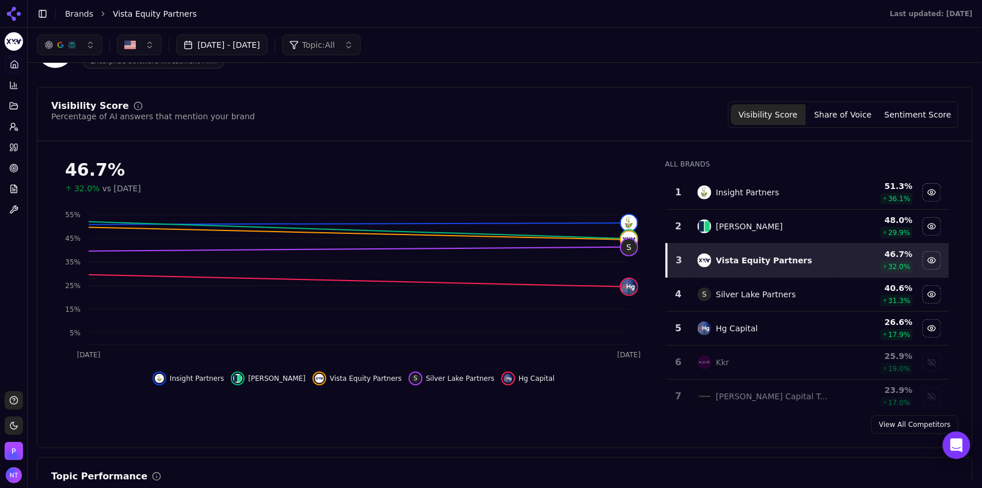
click at [70, 45] on div "button" at bounding box center [71, 44] width 9 height 9
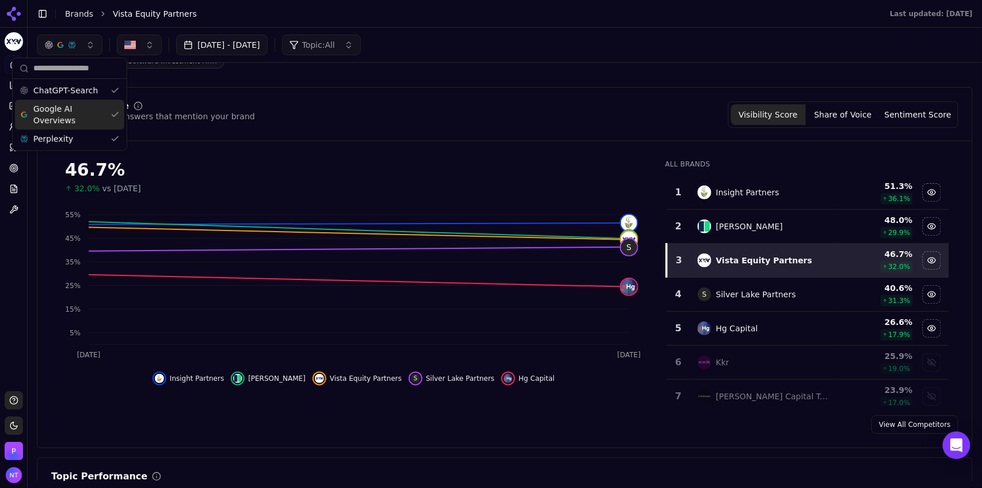
click at [74, 115] on span "Google AI Overviews" at bounding box center [69, 114] width 73 height 23
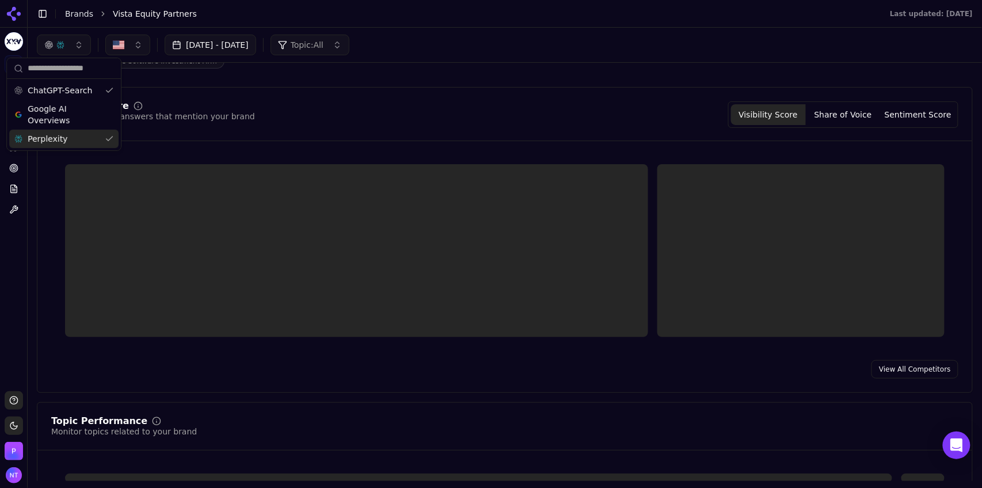
click at [69, 135] on div "Perplexity" at bounding box center [63, 139] width 109 height 18
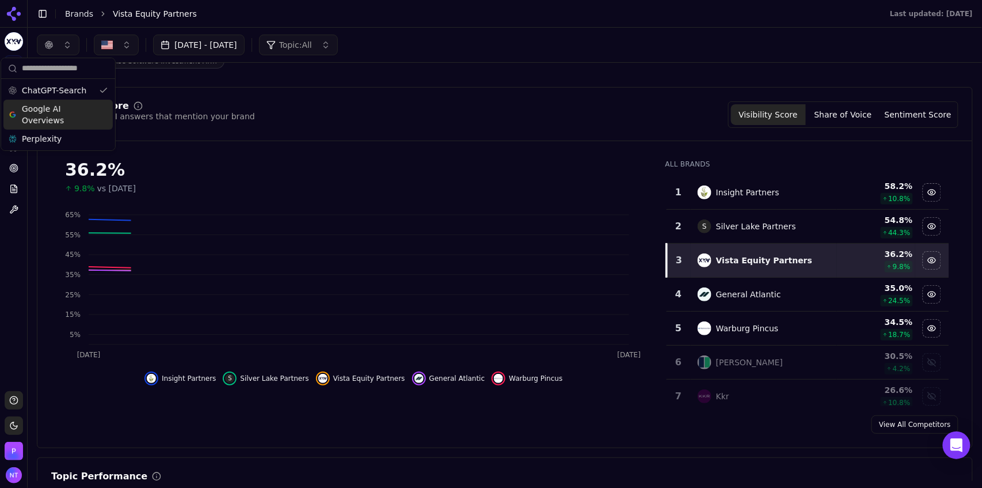
click at [435, 38] on div "Oct 02, 2025 - Oct 03, 2025 Topic: All" at bounding box center [505, 45] width 936 height 21
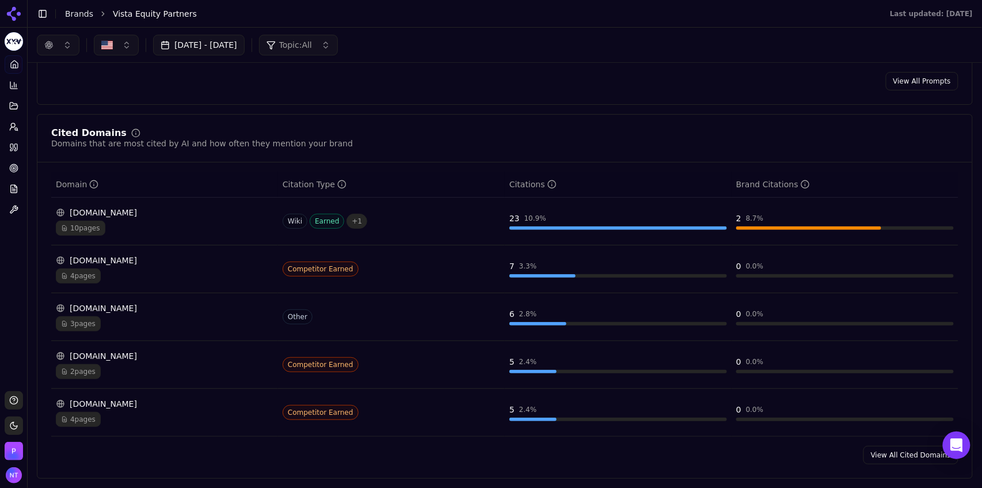
scroll to position [995, 0]
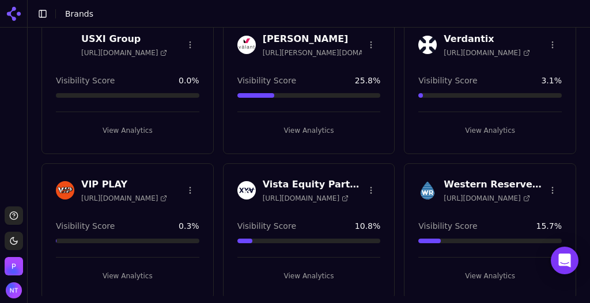
scroll to position [4323, 0]
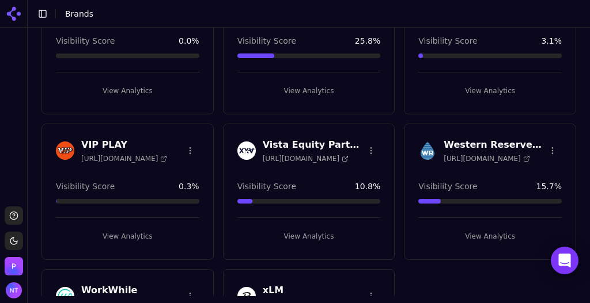
click at [300, 227] on button "View Analytics" at bounding box center [308, 236] width 143 height 18
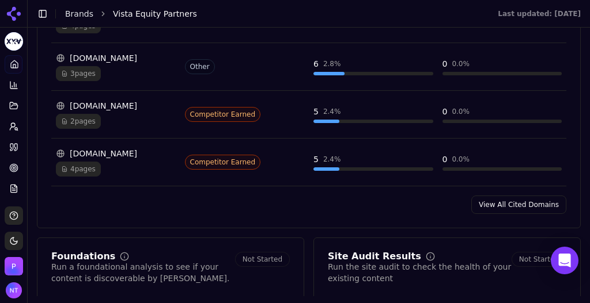
scroll to position [1338, 0]
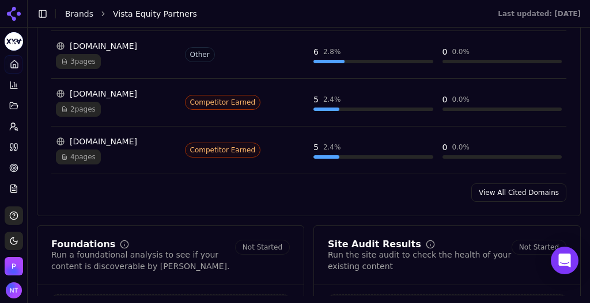
click at [512, 184] on link "View All Cited Domains" at bounding box center [518, 193] width 95 height 18
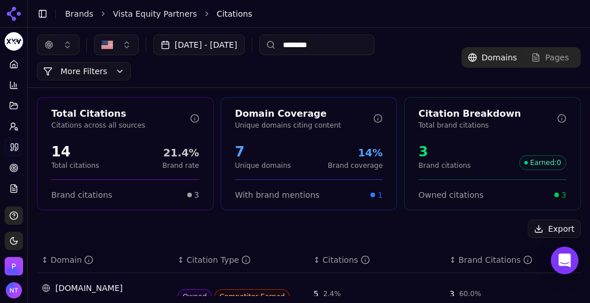
click at [329, 51] on input "********" at bounding box center [316, 45] width 115 height 21
type input "*"
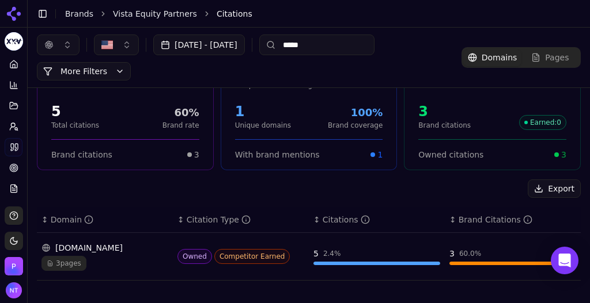
type input "*****"
click at [116, 259] on div "3 pages" at bounding box center [104, 263] width 127 height 15
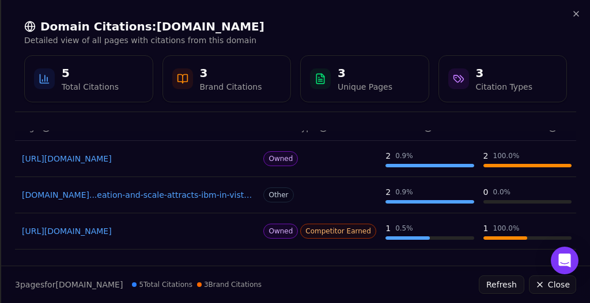
scroll to position [55, 0]
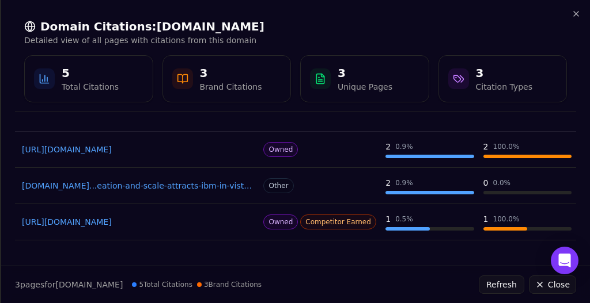
click at [181, 188] on link "vistaequitypartners.com...eation-and-scale-attracts-ibm-in-vistas-sale-of-apptio" at bounding box center [137, 186] width 230 height 12
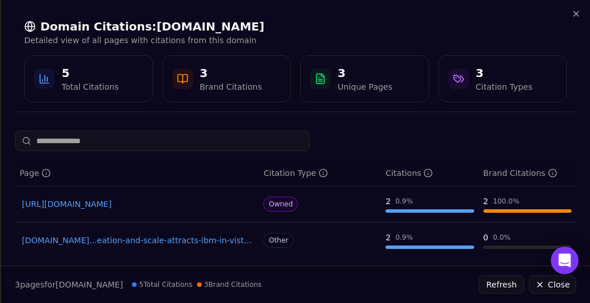
click at [567, 73] on div "Domain Citations: vistaequitypartners.com Detailed view of all pages with citat…" at bounding box center [295, 60] width 561 height 102
click at [576, 18] on icon "button" at bounding box center [575, 13] width 9 height 9
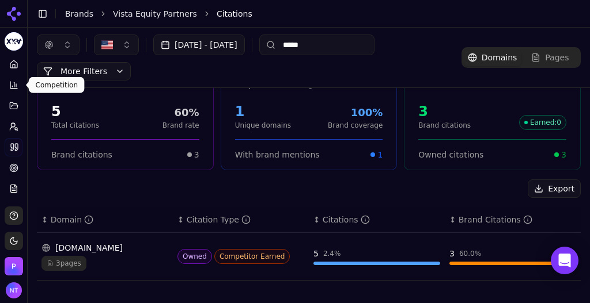
click at [14, 83] on icon at bounding box center [14, 84] width 0 height 5
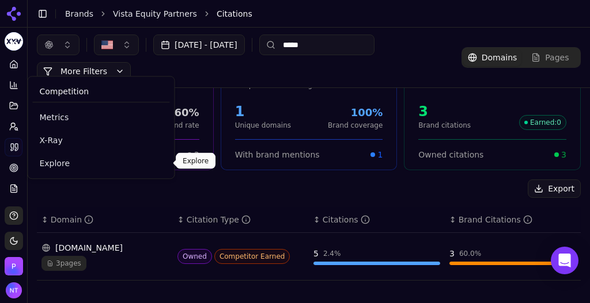
click at [51, 163] on span "Explore" at bounding box center [100, 164] width 123 height 12
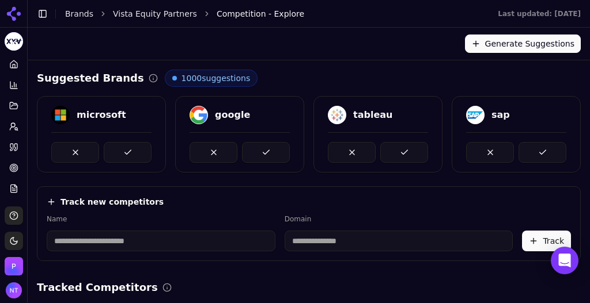
click at [157, 244] on input at bounding box center [161, 241] width 229 height 21
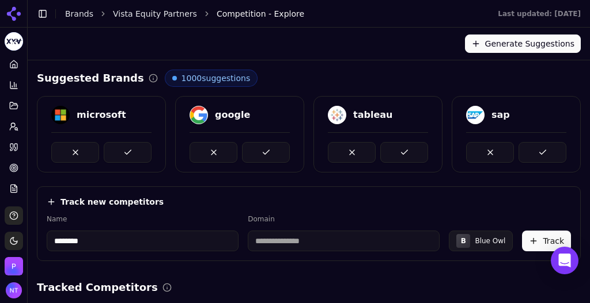
type input "********"
type input "**********"
click at [533, 242] on button "Track" at bounding box center [546, 241] width 49 height 21
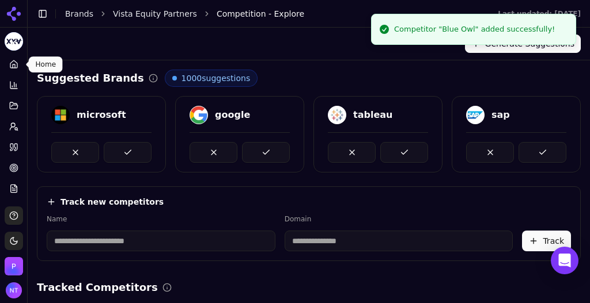
click at [12, 68] on icon at bounding box center [13, 64] width 9 height 9
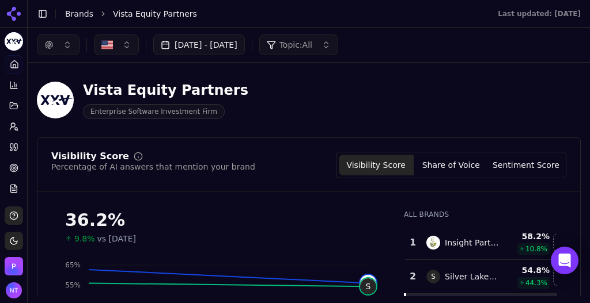
click at [39, 50] on button "button" at bounding box center [58, 45] width 43 height 21
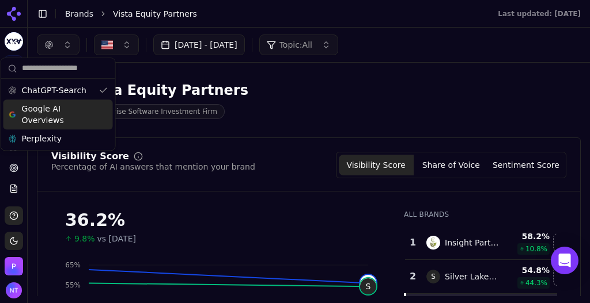
click at [58, 111] on span "Google AI Overviews" at bounding box center [58, 114] width 73 height 23
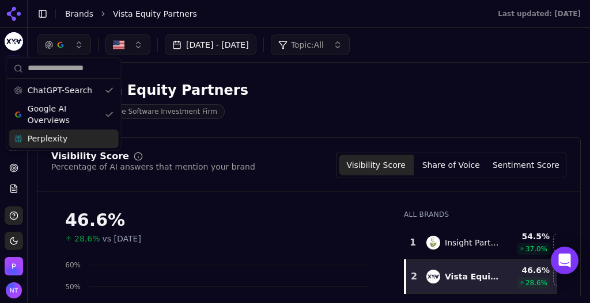
click at [54, 137] on span "Perplexity" at bounding box center [48, 139] width 40 height 12
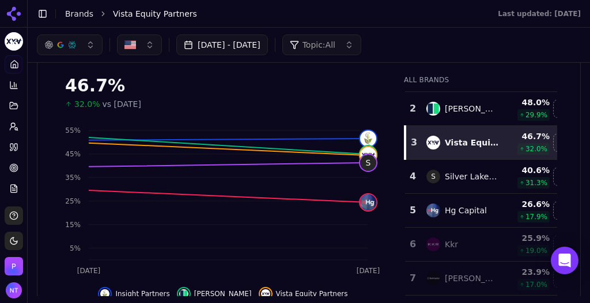
scroll to position [29, 0]
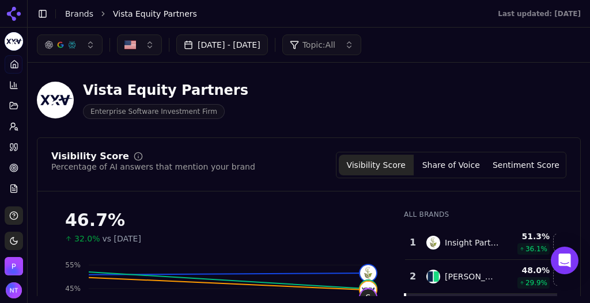
drag, startPoint x: 583, startPoint y: 45, endPoint x: 586, endPoint y: 57, distance: 12.4
click at [586, 57] on div "Oct 02, 2025 - Oct 03, 2025 Topic: All Vista Equity Partners Enterprise Softwar…" at bounding box center [309, 162] width 562 height 269
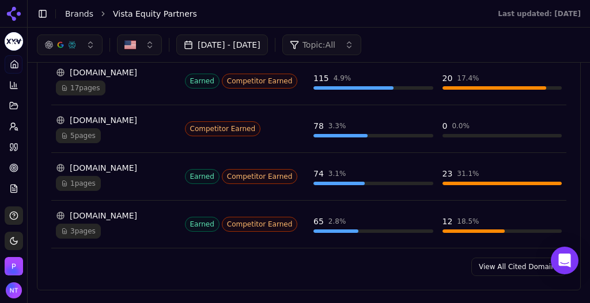
scroll to position [1272, 0]
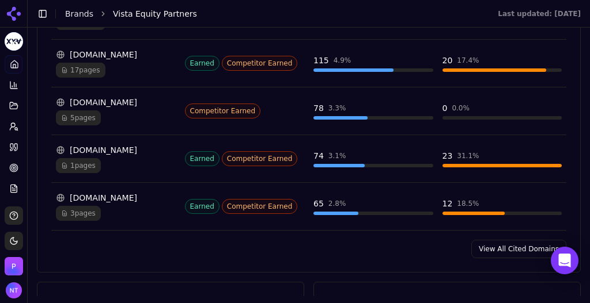
click at [518, 240] on link "View All Cited Domains" at bounding box center [518, 249] width 95 height 18
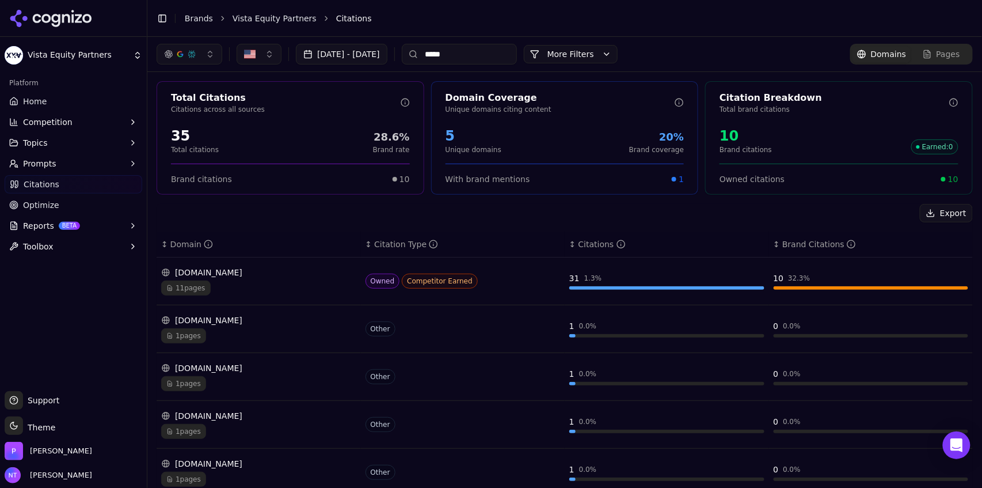
click at [509, 57] on input "*****" at bounding box center [459, 54] width 115 height 21
click at [287, 280] on div "11 pages" at bounding box center [258, 287] width 195 height 15
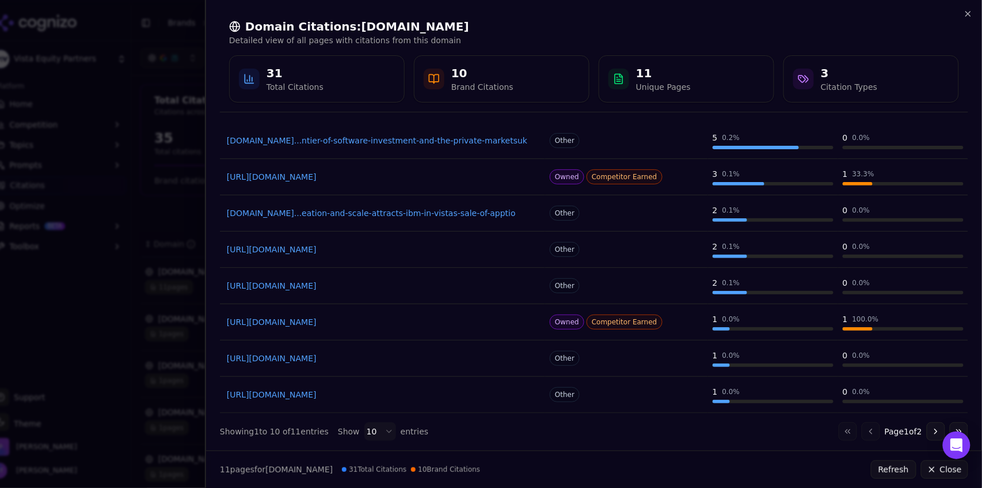
scroll to position [143, 0]
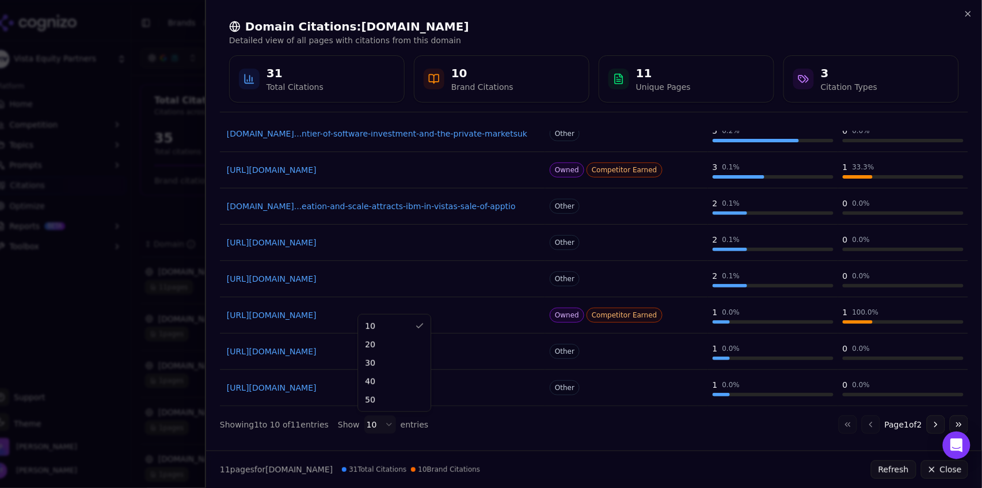
click at [375, 303] on body "Vista Equity Partners Platform Home Competition Topics Prompts Citations Optimi…" at bounding box center [491, 244] width 982 height 488
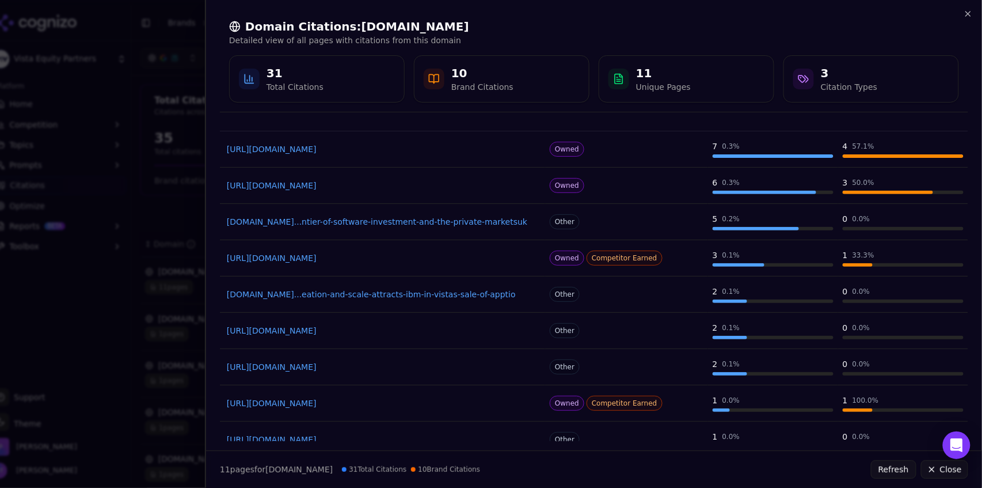
scroll to position [36, 0]
